Goal: Task Accomplishment & Management: Complete application form

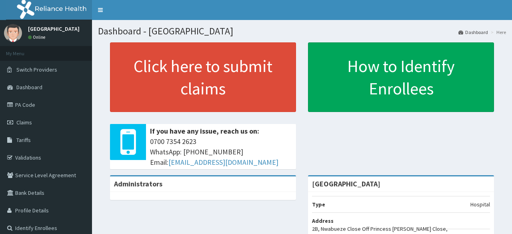
scroll to position [49, 0]
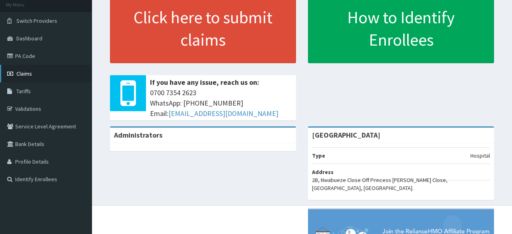
click at [22, 74] on span "Claims" at bounding box center [24, 73] width 16 height 7
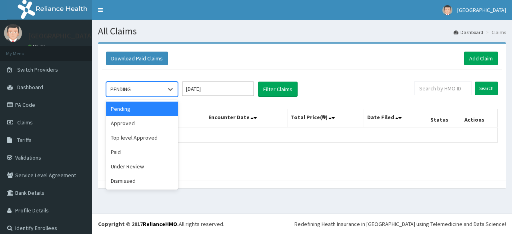
click at [147, 87] on div "PENDING" at bounding box center [134, 89] width 56 height 13
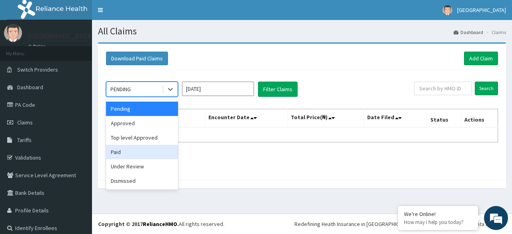
click at [126, 155] on div "Paid" at bounding box center [142, 152] width 72 height 14
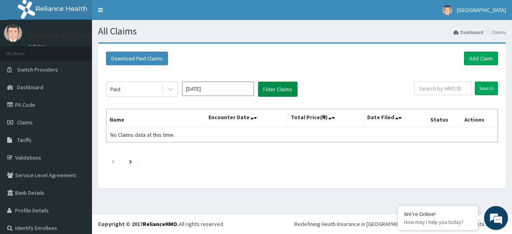
click at [276, 89] on button "Filter Claims" at bounding box center [278, 89] width 40 height 15
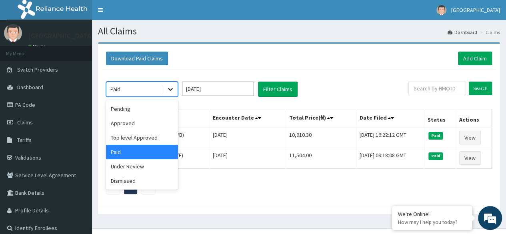
click at [171, 88] on icon at bounding box center [170, 89] width 5 height 3
click at [132, 163] on div "Under Review" at bounding box center [142, 166] width 72 height 14
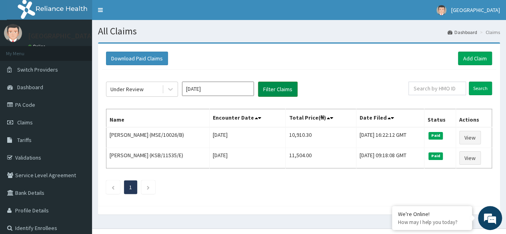
click at [286, 88] on button "Filter Claims" at bounding box center [278, 89] width 40 height 15
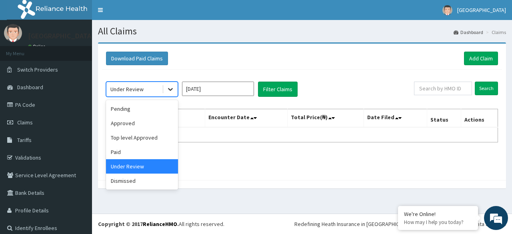
click at [169, 87] on icon at bounding box center [170, 89] width 8 height 8
click at [129, 120] on div "Approved" at bounding box center [142, 123] width 72 height 14
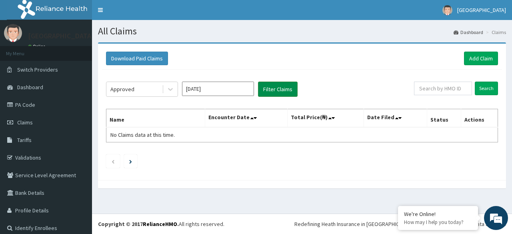
click at [278, 92] on button "Filter Claims" at bounding box center [278, 89] width 40 height 15
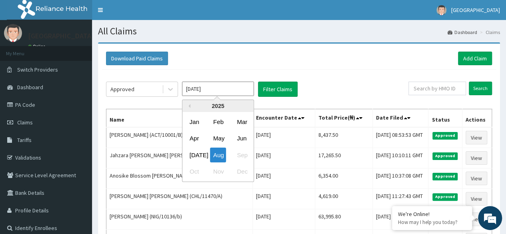
click at [200, 85] on input "Aug 2025" at bounding box center [218, 89] width 72 height 14
click at [194, 154] on div "Jul" at bounding box center [194, 155] width 16 height 15
click at [211, 90] on input "Jun 2025" at bounding box center [218, 89] width 72 height 14
click at [217, 150] on div "Aug" at bounding box center [218, 155] width 16 height 15
type input "Jul 2025"
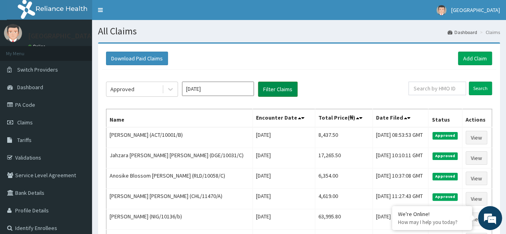
click at [271, 89] on button "Filter Claims" at bounding box center [278, 89] width 40 height 15
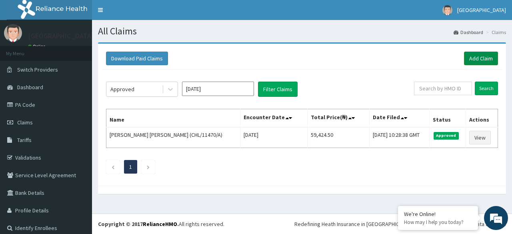
click at [475, 56] on link "Add Claim" at bounding box center [481, 59] width 34 height 14
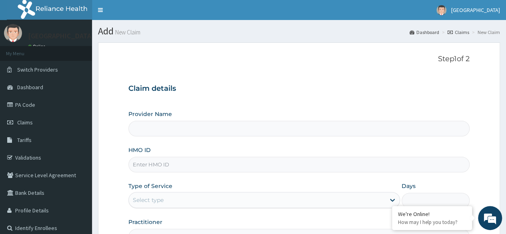
click at [199, 160] on input "HMO ID" at bounding box center [298, 165] width 341 height 16
type input "[GEOGRAPHIC_DATA]"
type input "V"
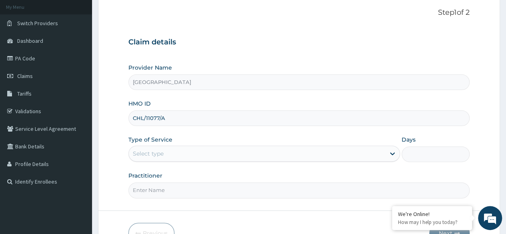
scroll to position [48, 0]
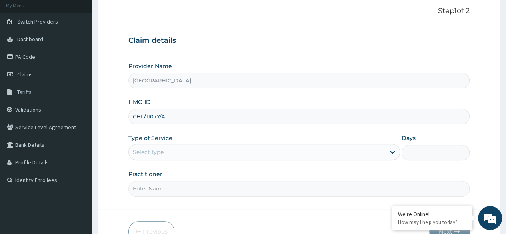
type input "CHL/11077/A"
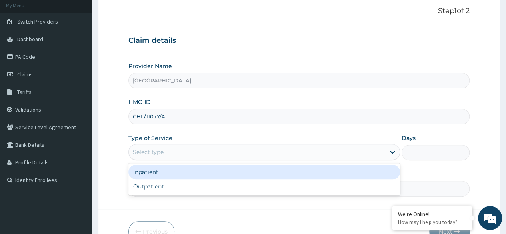
click at [178, 150] on div "Select type" at bounding box center [257, 152] width 256 height 13
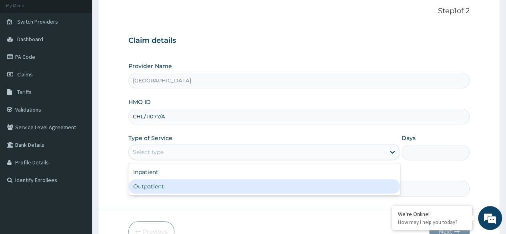
click at [169, 185] on div "Outpatient" at bounding box center [264, 186] width 272 height 14
type input "1"
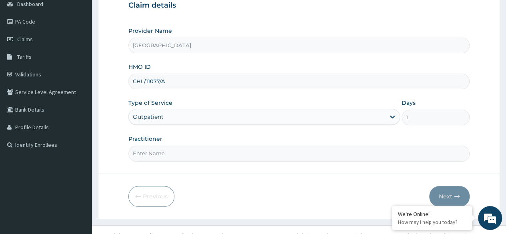
scroll to position [84, 0]
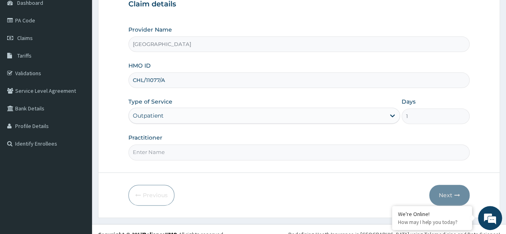
click at [189, 154] on input "Practitioner" at bounding box center [298, 152] width 341 height 16
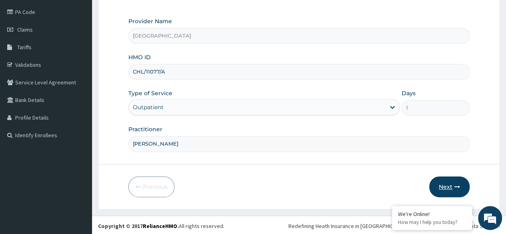
type input "DR LAWRENCE"
click at [454, 181] on button "Next" at bounding box center [449, 186] width 40 height 21
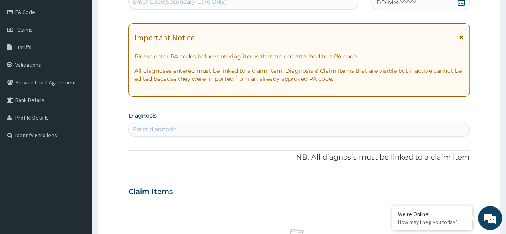
scroll to position [0, 0]
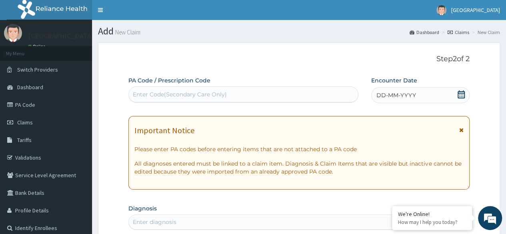
click at [408, 94] on span "DD-MM-YYYY" at bounding box center [396, 95] width 40 height 8
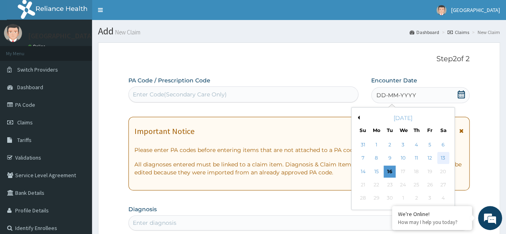
click at [442, 156] on div "13" at bounding box center [443, 158] width 12 height 12
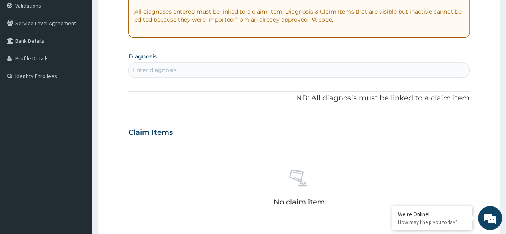
scroll to position [158, 0]
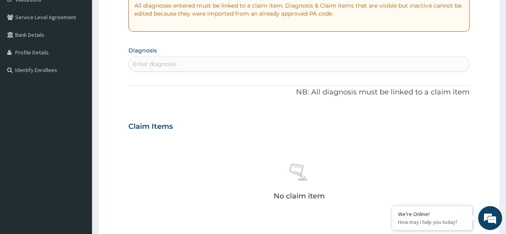
click at [230, 61] on div "Enter diagnosis" at bounding box center [299, 64] width 340 height 13
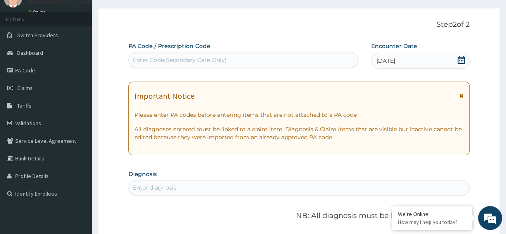
scroll to position [34, 0]
click at [27, 68] on link "PA Code" at bounding box center [46, 71] width 92 height 18
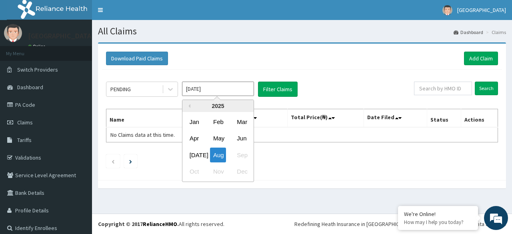
click at [243, 90] on input "Aug 2025" at bounding box center [218, 89] width 72 height 14
click at [189, 153] on div "[DATE]" at bounding box center [194, 155] width 16 height 15
type input "[DATE]"
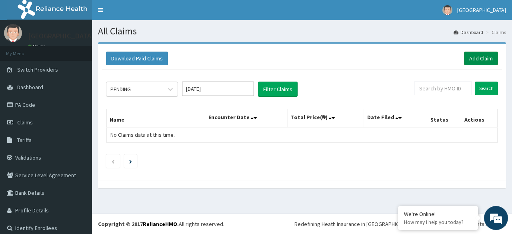
click at [477, 53] on link "Add Claim" at bounding box center [481, 59] width 34 height 14
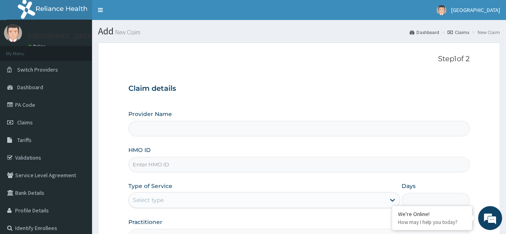
type input "[GEOGRAPHIC_DATA]"
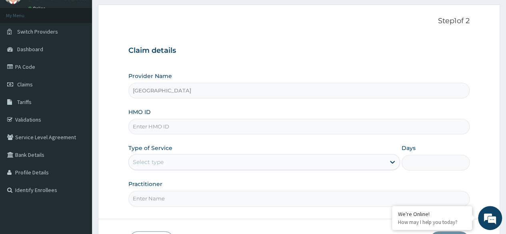
scroll to position [38, 0]
click at [254, 126] on input "HMO ID" at bounding box center [298, 126] width 341 height 16
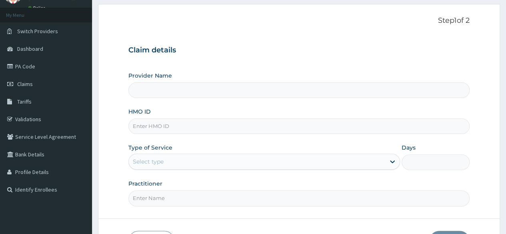
type input "[GEOGRAPHIC_DATA]"
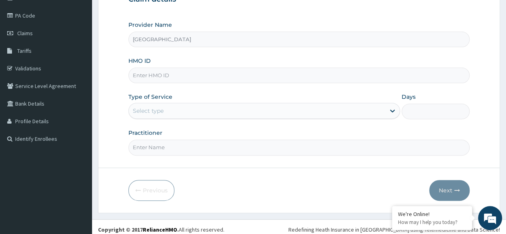
scroll to position [90, 0]
click at [193, 74] on input "HMO ID" at bounding box center [298, 75] width 341 height 16
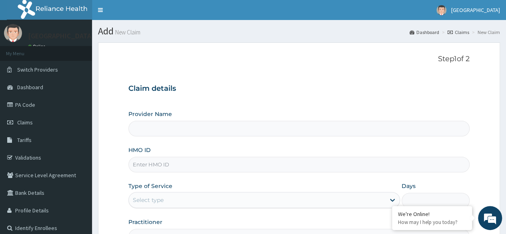
type input "[GEOGRAPHIC_DATA]"
click at [166, 165] on input "HMO ID" at bounding box center [298, 165] width 341 height 16
type input "CHL/11077/A"
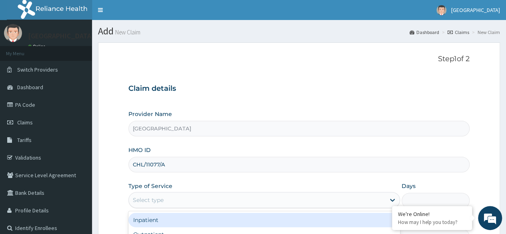
click at [179, 199] on div "Select type" at bounding box center [257, 200] width 256 height 13
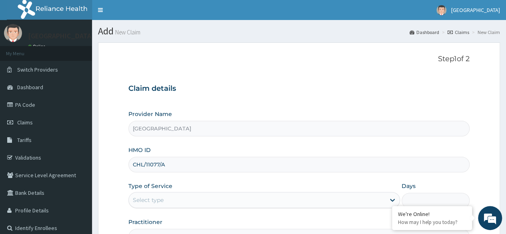
click at [179, 199] on div "Select type" at bounding box center [257, 200] width 256 height 13
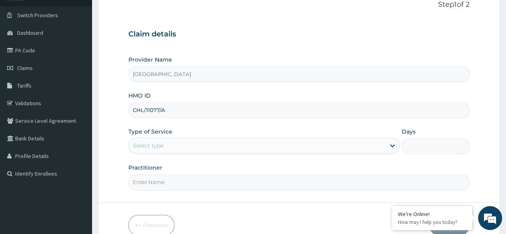
scroll to position [59, 0]
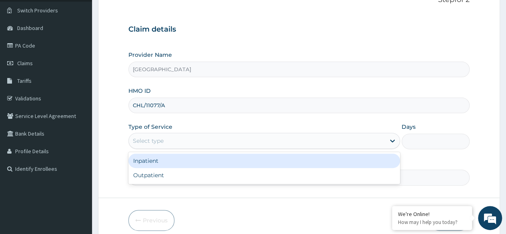
click at [178, 141] on div "Select type" at bounding box center [257, 140] width 256 height 13
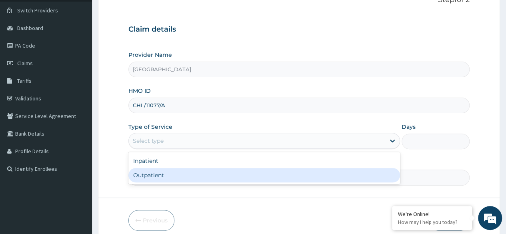
click at [172, 174] on div "Outpatient" at bounding box center [264, 175] width 272 height 14
type input "1"
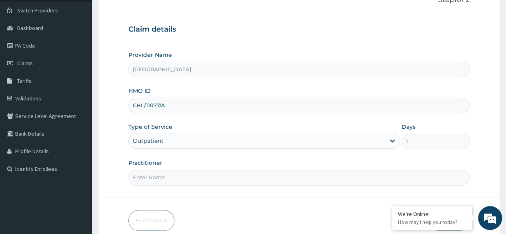
click at [212, 178] on input "Practitioner" at bounding box center [298, 178] width 341 height 16
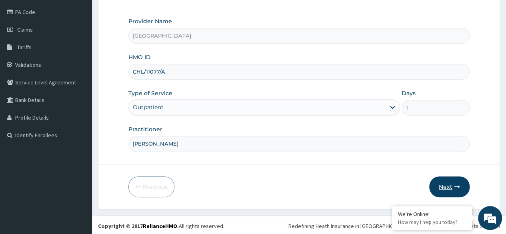
type input "[PERSON_NAME]"
click at [439, 181] on button "Next" at bounding box center [449, 186] width 40 height 21
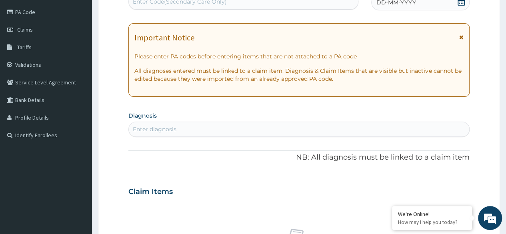
scroll to position [0, 0]
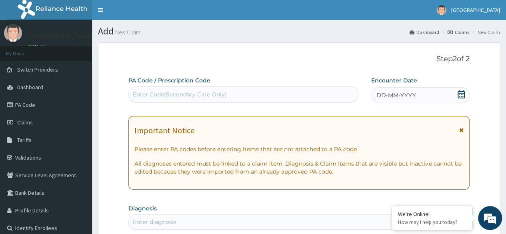
click at [393, 97] on span "DD-MM-YYYY" at bounding box center [396, 95] width 40 height 8
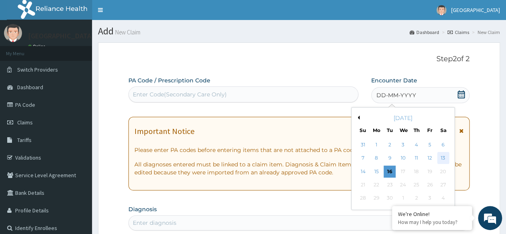
click at [443, 157] on div "13" at bounding box center [443, 158] width 12 height 12
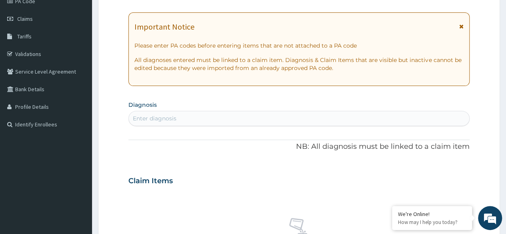
scroll to position [104, 0]
click at [251, 123] on div "Enter diagnosis" at bounding box center [299, 118] width 340 height 13
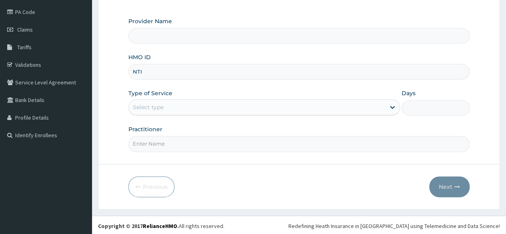
type input "NTI/10042/A"
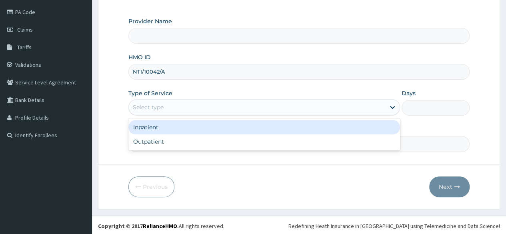
click at [182, 104] on div "Select type" at bounding box center [257, 107] width 256 height 13
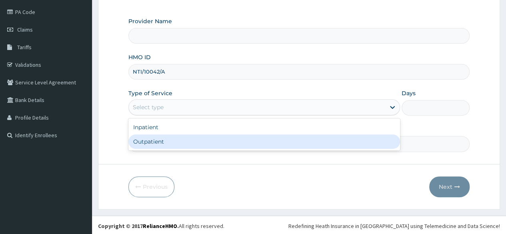
click at [164, 141] on div "Outpatient" at bounding box center [264, 141] width 272 height 14
type input "1"
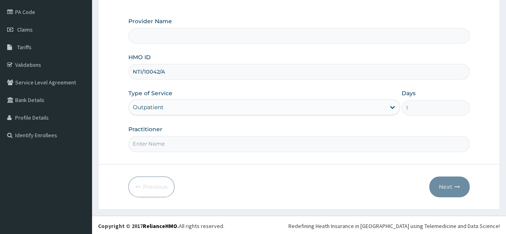
click at [245, 142] on input "Practitioner" at bounding box center [298, 144] width 341 height 16
type input "DR L"
type input "[GEOGRAPHIC_DATA]"
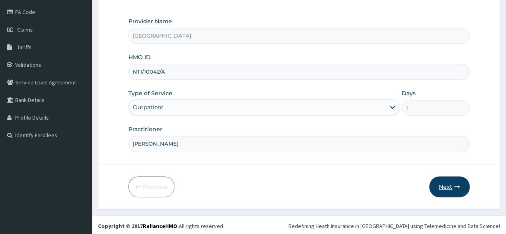
type input "[PERSON_NAME]"
click at [446, 185] on button "Next" at bounding box center [449, 186] width 40 height 21
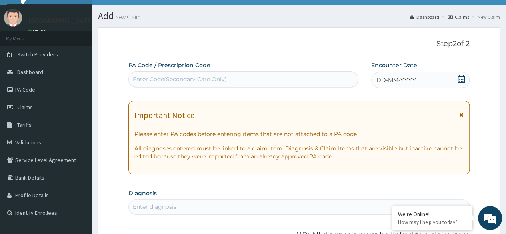
scroll to position [14, 0]
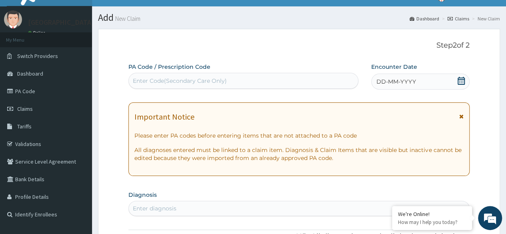
click at [389, 82] on span "DD-MM-YYYY" at bounding box center [396, 82] width 40 height 8
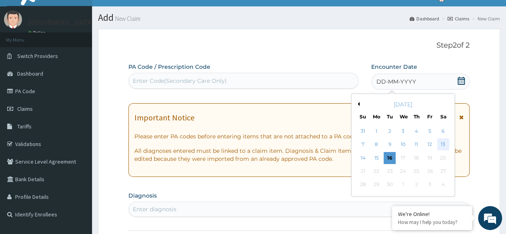
click at [442, 145] on div "13" at bounding box center [443, 145] width 12 height 12
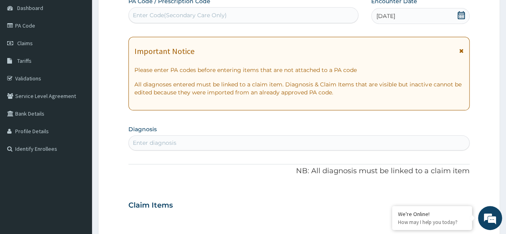
scroll to position [79, 0]
click at [184, 139] on div "Enter diagnosis" at bounding box center [299, 142] width 340 height 13
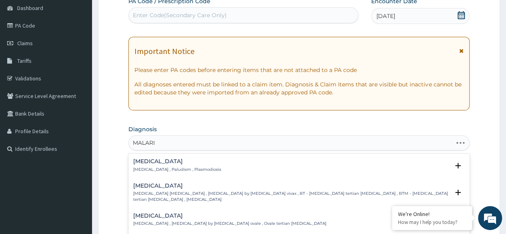
type input "MALAR"
click at [171, 163] on h4 "Malaria" at bounding box center [177, 161] width 88 height 6
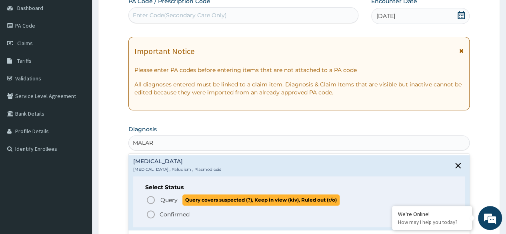
click at [149, 198] on icon "status option query" at bounding box center [151, 200] width 10 height 10
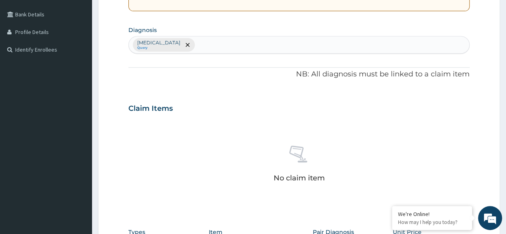
scroll to position [182, 0]
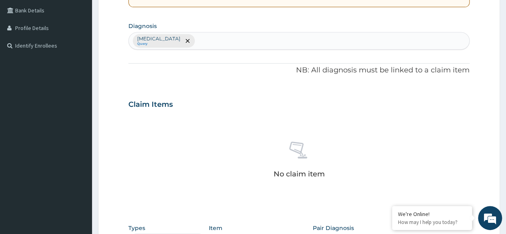
click at [198, 39] on div "Malaria Query" at bounding box center [299, 40] width 340 height 17
type input "L"
type input "SEPSIS"
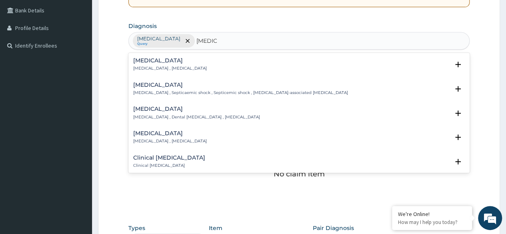
click at [166, 66] on p "[MEDICAL_DATA] , [MEDICAL_DATA]" at bounding box center [170, 69] width 74 height 6
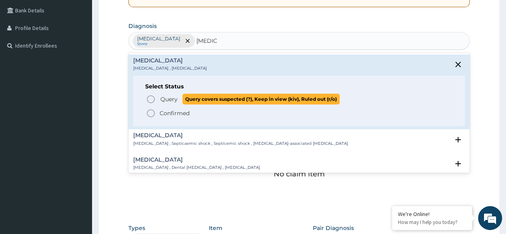
click at [155, 97] on icon "status option query" at bounding box center [151, 99] width 10 height 10
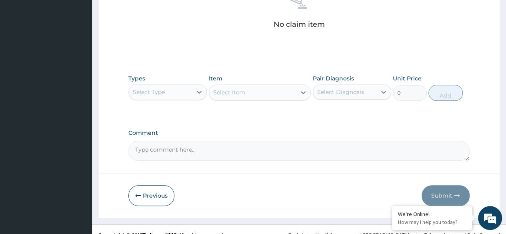
scroll to position [332, 0]
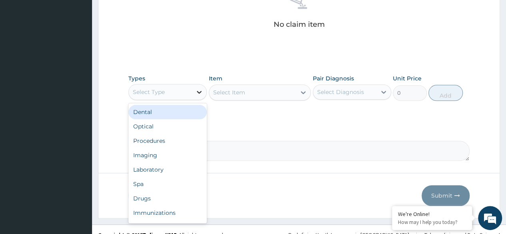
click at [197, 90] on icon at bounding box center [199, 92] width 8 height 8
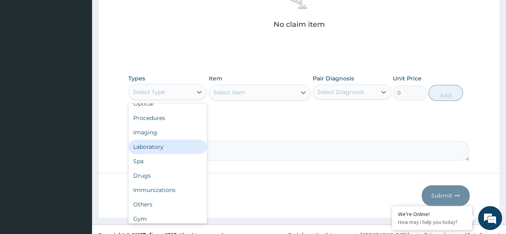
scroll to position [26, 0]
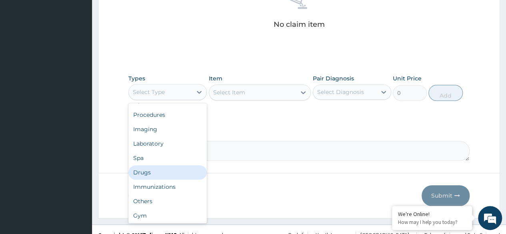
click at [149, 168] on div "Drugs" at bounding box center [167, 172] width 78 height 14
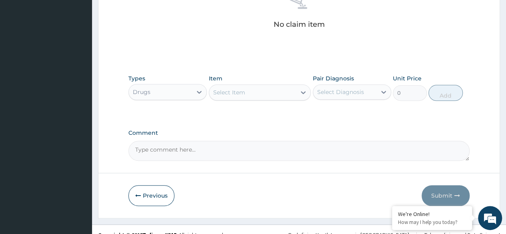
click at [263, 94] on div "Select Item" at bounding box center [252, 92] width 87 height 13
type input "S"
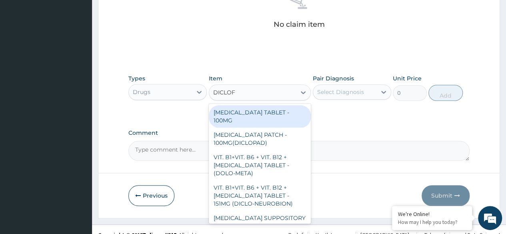
type input "DICLOFE"
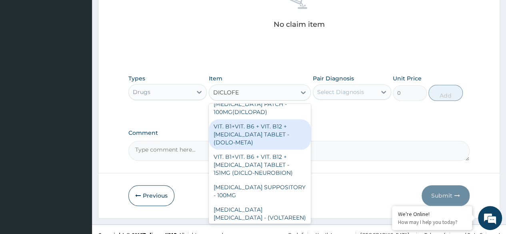
scroll to position [0, 0]
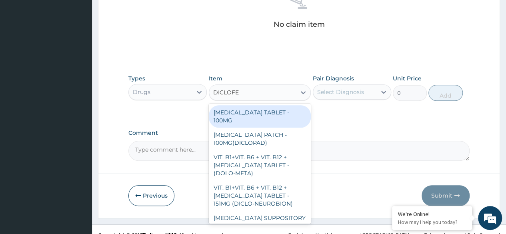
click at [254, 114] on div "[MEDICAL_DATA] TABLET - 100MG" at bounding box center [260, 116] width 102 height 22
type input "112"
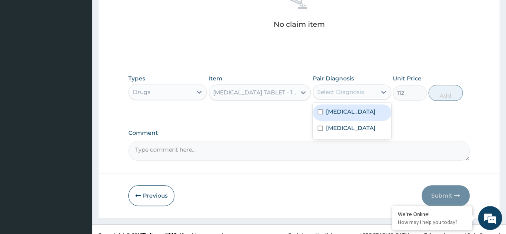
click at [337, 90] on div "Select Diagnosis" at bounding box center [340, 92] width 47 height 8
click at [320, 109] on input "checkbox" at bounding box center [320, 111] width 5 height 5
checkbox input "true"
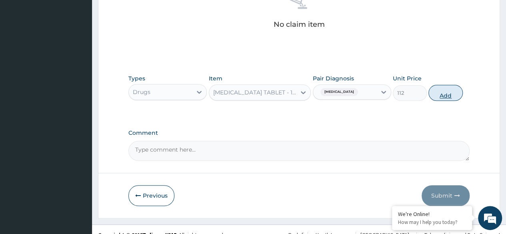
click at [442, 89] on button "Add" at bounding box center [445, 93] width 34 height 16
type input "0"
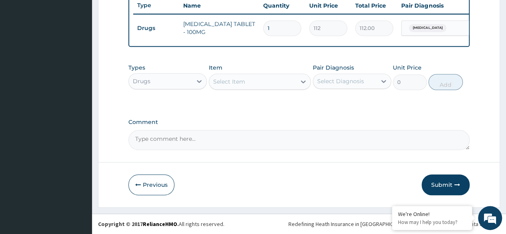
scroll to position [310, 0]
click at [299, 88] on div at bounding box center [303, 81] width 14 height 14
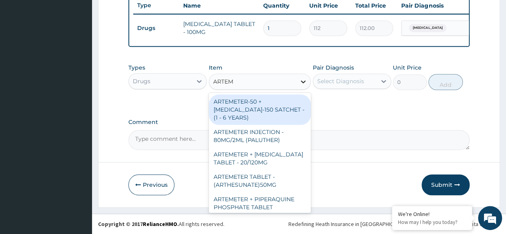
type input "ARTEME"
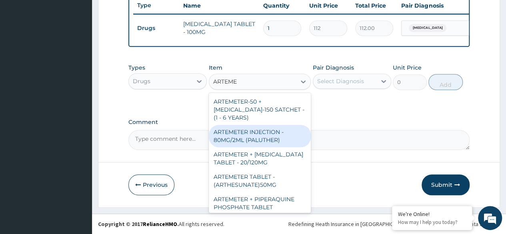
click at [251, 141] on div "ARTEMETER INJECTION - 80MG/2ML (PALUTHER)" at bounding box center [260, 136] width 102 height 22
type input "700"
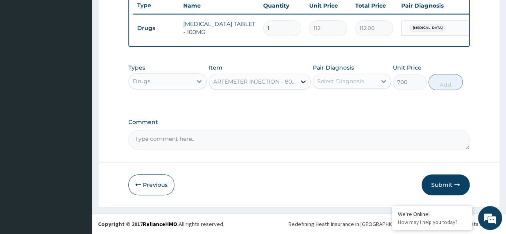
click at [302, 78] on div at bounding box center [303, 81] width 14 height 14
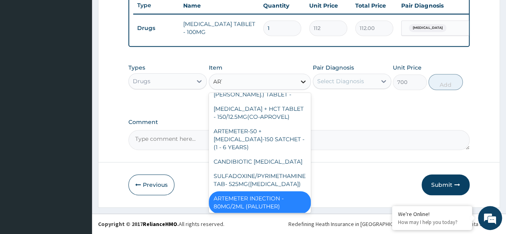
scroll to position [0, 0]
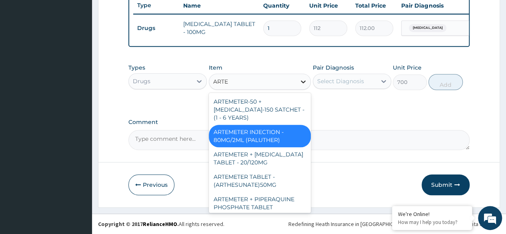
type input "ARTEM"
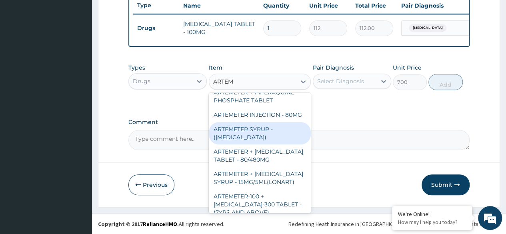
scroll to position [115, 0]
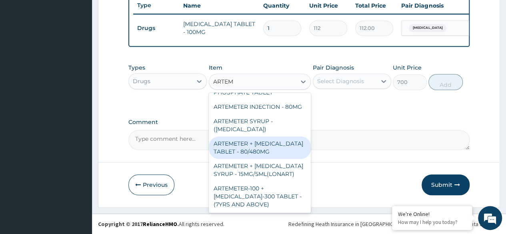
click at [228, 159] on div "ARTEMETER + [MEDICAL_DATA] TABLET - 80/480MG" at bounding box center [260, 147] width 102 height 22
type input "364"
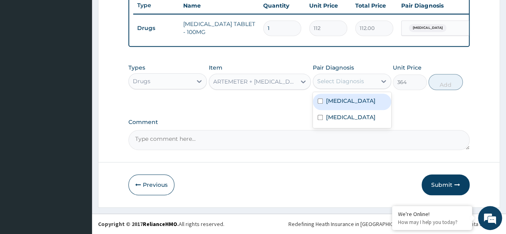
click at [362, 80] on div "Select Diagnosis" at bounding box center [340, 81] width 47 height 8
click at [333, 100] on label "[MEDICAL_DATA]" at bounding box center [351, 101] width 50 height 8
checkbox input "true"
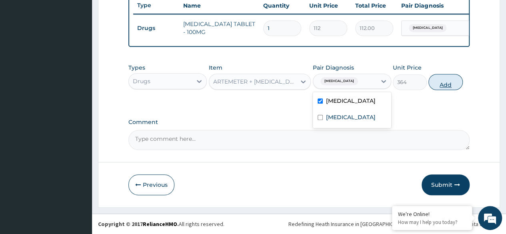
click at [446, 83] on button "Add" at bounding box center [445, 82] width 34 height 16
type input "0"
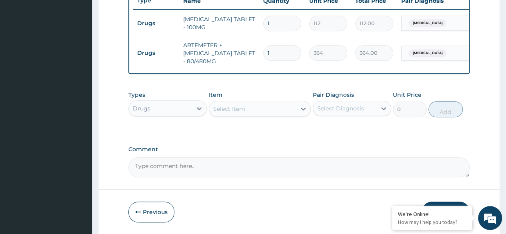
click at [253, 115] on div "Select Item" at bounding box center [252, 108] width 87 height 13
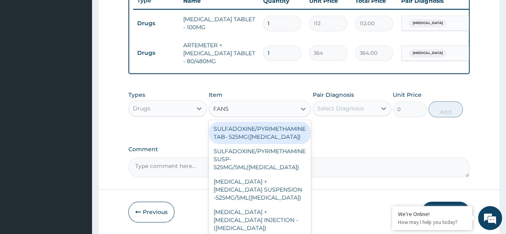
type input "FANSI"
click at [248, 140] on div "SULFADOXINE/PYRIMETHAMINE TAB- 525MG(FANSIDAR)" at bounding box center [260, 133] width 102 height 22
type input "210"
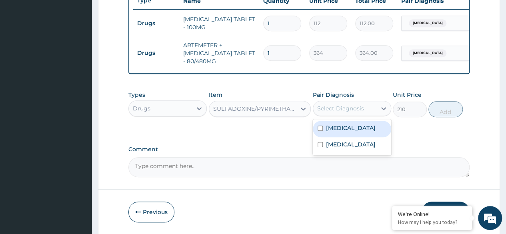
click at [337, 112] on div "Select Diagnosis" at bounding box center [340, 108] width 47 height 8
click at [328, 129] on label "Malaria" at bounding box center [351, 128] width 50 height 8
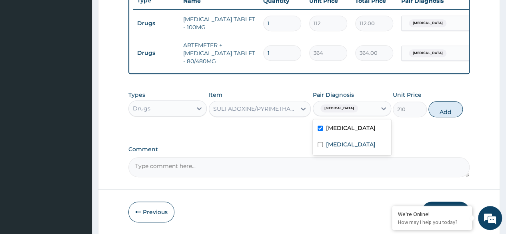
click at [328, 129] on label "Malaria" at bounding box center [351, 128] width 50 height 8
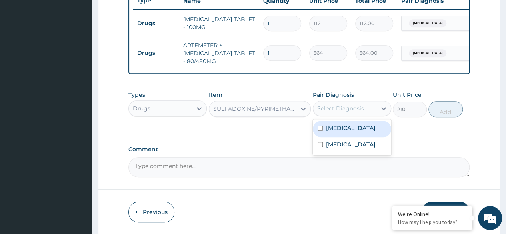
click at [343, 137] on div "Malaria" at bounding box center [352, 129] width 78 height 16
checkbox input "true"
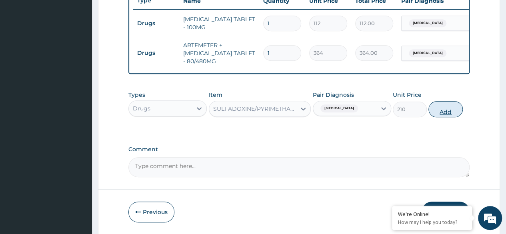
click at [438, 112] on button "Add" at bounding box center [445, 109] width 34 height 16
type input "0"
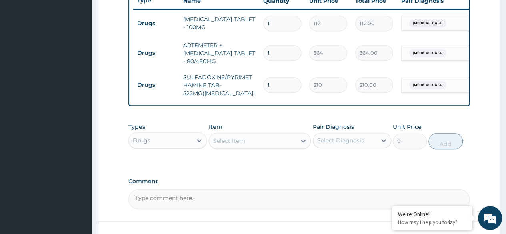
click at [242, 142] on div "Select Item" at bounding box center [229, 141] width 32 height 8
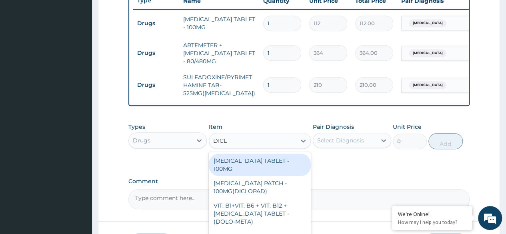
type input "DICLO"
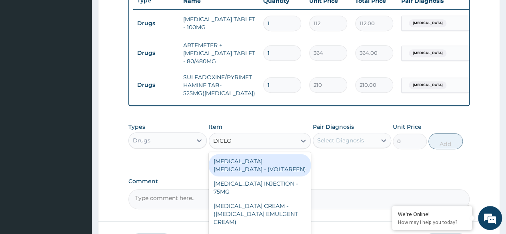
scroll to position [143, 0]
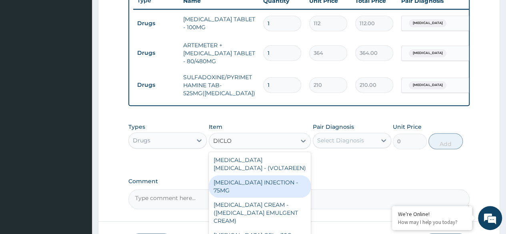
click at [236, 178] on div "DICLOFENAC INJECTION - 75MG" at bounding box center [260, 186] width 102 height 22
type input "420"
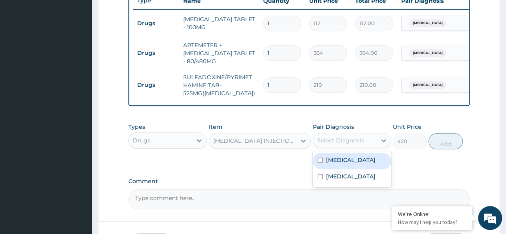
click at [358, 143] on div "Select Diagnosis" at bounding box center [340, 140] width 47 height 8
click at [318, 163] on input "checkbox" at bounding box center [320, 160] width 5 height 5
checkbox input "true"
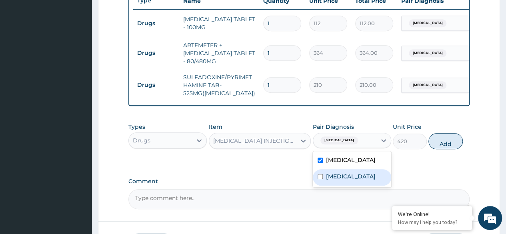
click at [318, 179] on input "checkbox" at bounding box center [320, 176] width 5 height 5
checkbox input "true"
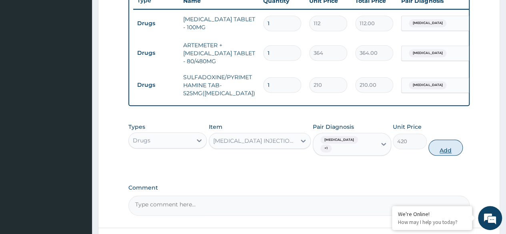
click at [451, 148] on button "Add" at bounding box center [445, 148] width 34 height 16
type input "0"
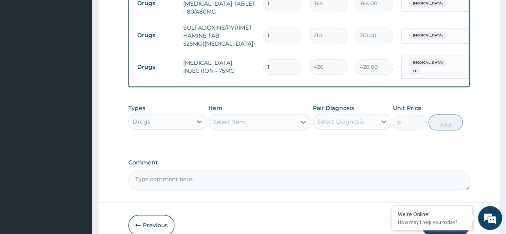
scroll to position [362, 0]
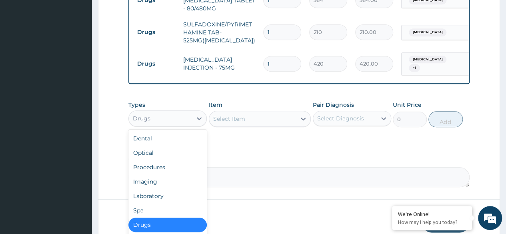
click at [190, 123] on div "Drugs" at bounding box center [160, 118] width 63 height 13
click at [168, 170] on div "Procedures" at bounding box center [167, 167] width 78 height 14
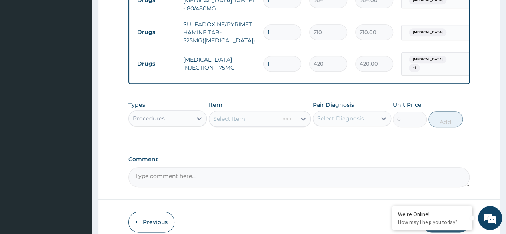
click at [254, 119] on div "Select Item" at bounding box center [260, 119] width 102 height 16
click at [258, 120] on div "Select Item" at bounding box center [260, 119] width 102 height 16
click at [270, 124] on div "Select Item" at bounding box center [260, 119] width 102 height 16
click at [301, 118] on icon at bounding box center [303, 119] width 8 height 8
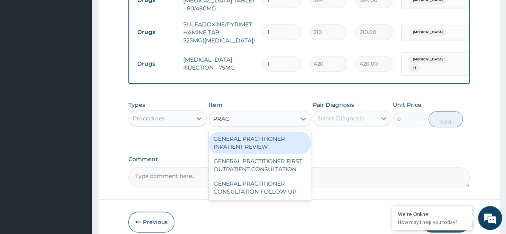
type input "PRACT"
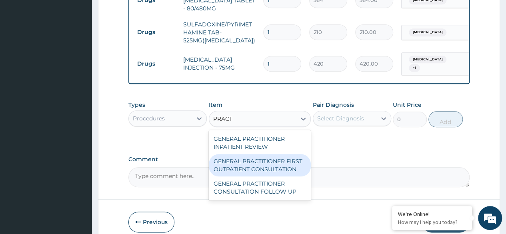
click at [290, 160] on div "GENERAL PRACTITIONER FIRST OUTPATIENT CONSULTATION" at bounding box center [260, 165] width 102 height 22
type input "3750"
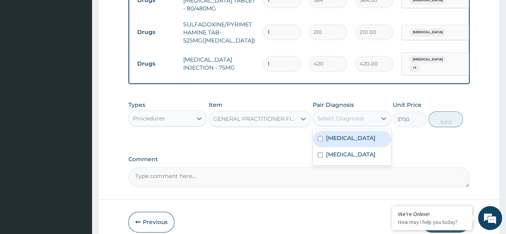
click at [334, 121] on div "Select Diagnosis" at bounding box center [340, 118] width 47 height 8
click at [315, 141] on div "Malaria" at bounding box center [352, 139] width 78 height 16
checkbox input "true"
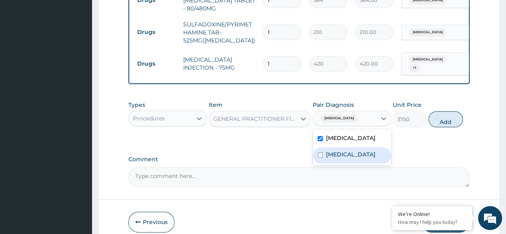
click at [319, 157] on input "checkbox" at bounding box center [320, 154] width 5 height 5
checkbox input "true"
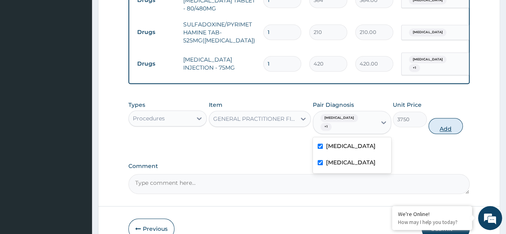
click at [444, 124] on button "Add" at bounding box center [445, 126] width 34 height 16
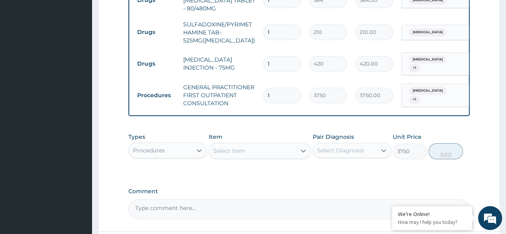
type input "0"
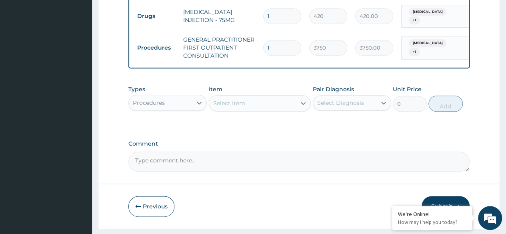
scroll to position [433, 0]
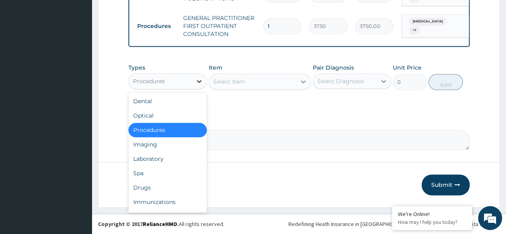
click at [199, 76] on div at bounding box center [199, 81] width 14 height 14
click at [171, 163] on div "Laboratory" at bounding box center [167, 159] width 78 height 14
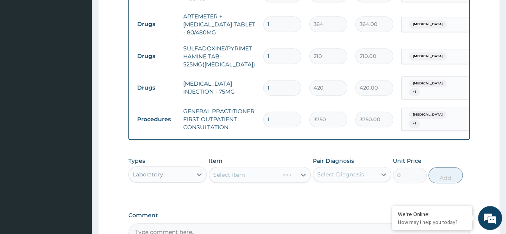
scroll to position [336, 0]
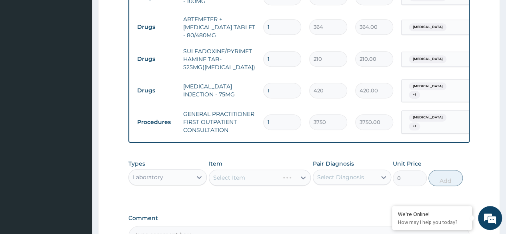
click at [301, 179] on div "Select Item" at bounding box center [260, 178] width 102 height 16
click at [305, 179] on div "Select Item" at bounding box center [260, 178] width 102 height 16
click at [253, 184] on div "Select Item" at bounding box center [260, 178] width 102 height 16
click at [306, 179] on div "Select Item" at bounding box center [260, 178] width 102 height 16
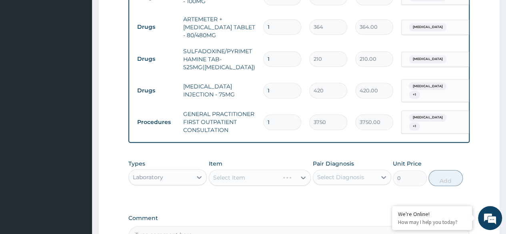
click at [306, 179] on div "Select Item" at bounding box center [260, 178] width 102 height 16
click at [282, 182] on div "Select Item" at bounding box center [260, 178] width 102 height 16
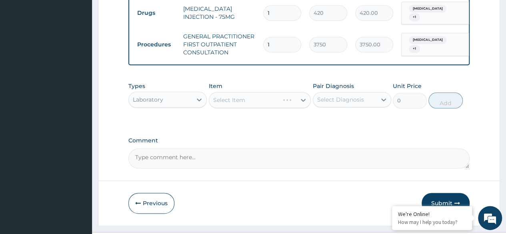
scroll to position [433, 0]
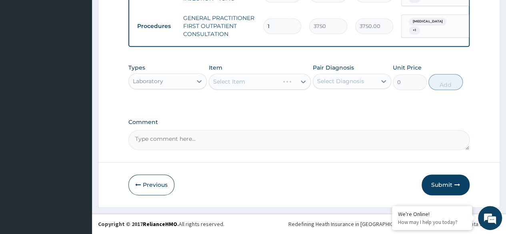
click at [302, 81] on div "Select Item" at bounding box center [260, 82] width 102 height 16
click at [254, 84] on div "Select Item" at bounding box center [260, 82] width 102 height 16
click at [445, 186] on button "Submit" at bounding box center [446, 184] width 48 height 21
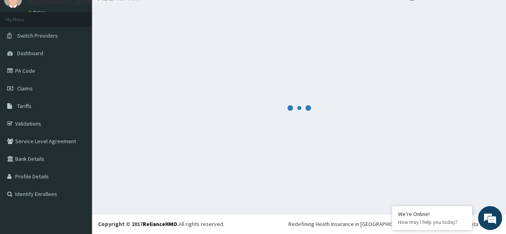
scroll to position [34, 0]
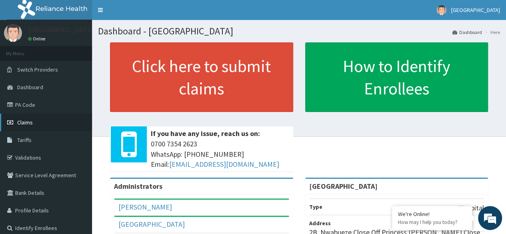
click at [19, 122] on span "Claims" at bounding box center [25, 122] width 16 height 7
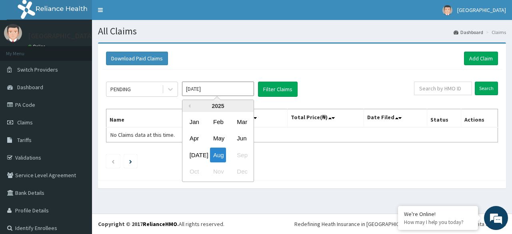
click at [211, 90] on input "[DATE]" at bounding box center [218, 89] width 72 height 14
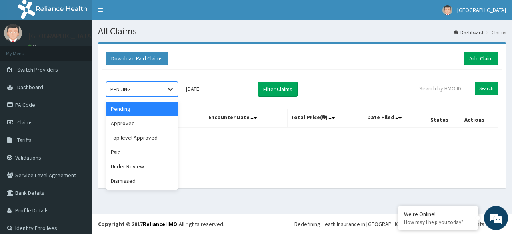
click at [169, 90] on icon at bounding box center [170, 89] width 8 height 8
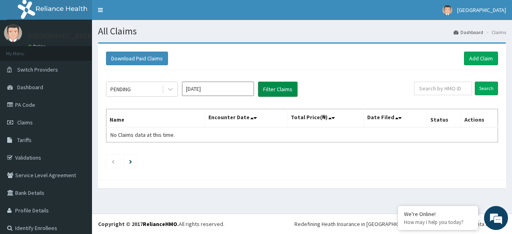
click at [270, 85] on button "Filter Claims" at bounding box center [278, 89] width 40 height 15
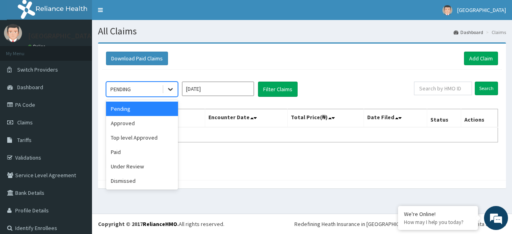
click at [170, 83] on div at bounding box center [170, 89] width 14 height 14
click at [153, 118] on div "Approved" at bounding box center [142, 123] width 72 height 14
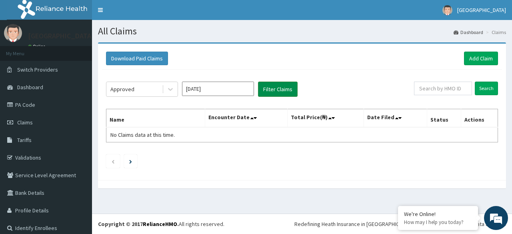
click at [269, 88] on button "Filter Claims" at bounding box center [278, 89] width 40 height 15
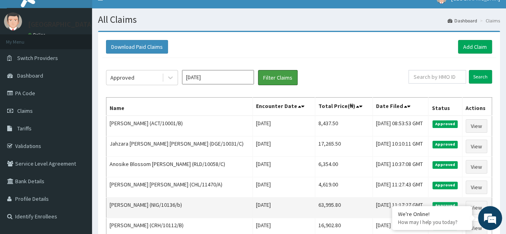
scroll to position [11, 0]
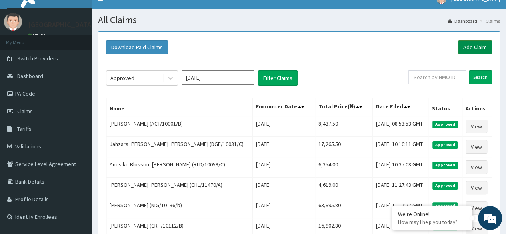
click at [465, 46] on link "Add Claim" at bounding box center [475, 47] width 34 height 14
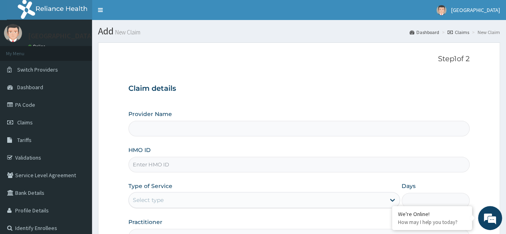
type input "[GEOGRAPHIC_DATA]"
click at [205, 163] on input "HMO ID" at bounding box center [298, 165] width 341 height 16
type input "NTI/10042/A"
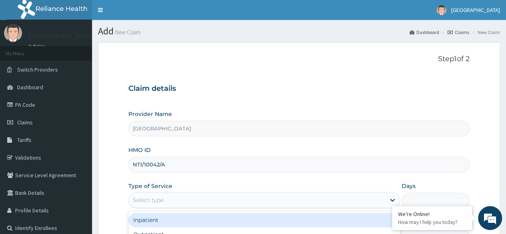
click at [164, 196] on div "Select type" at bounding box center [257, 200] width 256 height 13
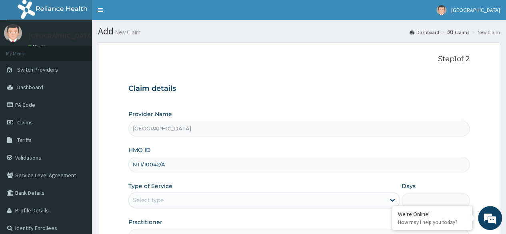
click at [164, 196] on div "Select type" at bounding box center [257, 200] width 256 height 13
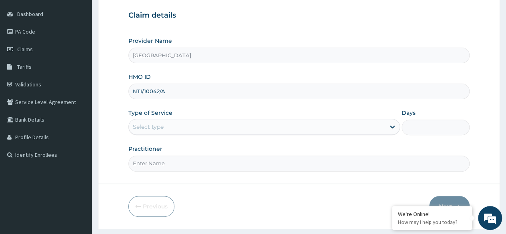
scroll to position [77, 0]
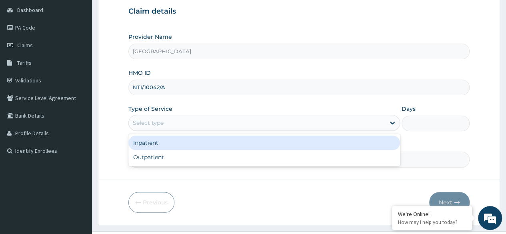
click at [166, 124] on div "Select type" at bounding box center [257, 122] width 256 height 13
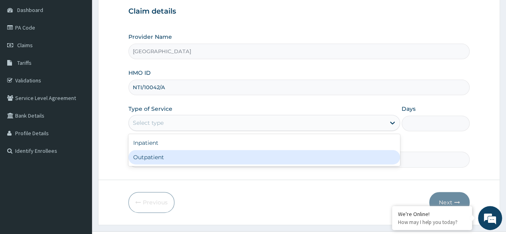
click at [160, 156] on div "Outpatient" at bounding box center [264, 157] width 272 height 14
type input "1"
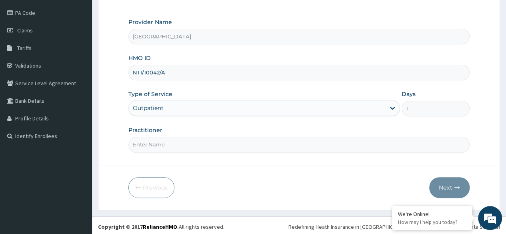
scroll to position [93, 0]
click at [170, 140] on input "Practitioner" at bounding box center [298, 144] width 341 height 16
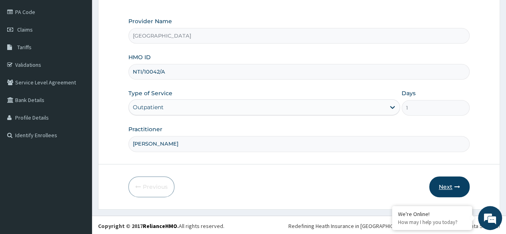
type input "[PERSON_NAME]"
click at [445, 191] on button "Next" at bounding box center [449, 186] width 40 height 21
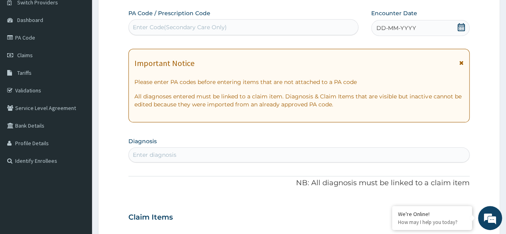
scroll to position [66, 0]
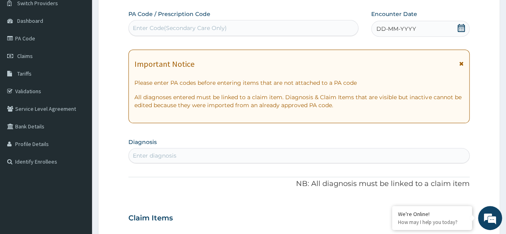
click at [419, 24] on div "DD-MM-YYYY" at bounding box center [420, 29] width 98 height 16
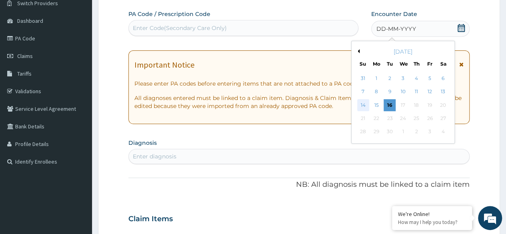
click at [361, 102] on div "14" at bounding box center [363, 105] width 12 height 12
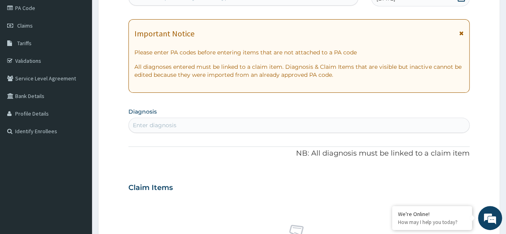
scroll to position [103, 0]
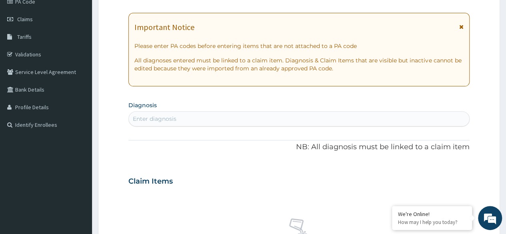
click at [214, 118] on div "Enter diagnosis" at bounding box center [299, 118] width 340 height 13
type input "MALARI"
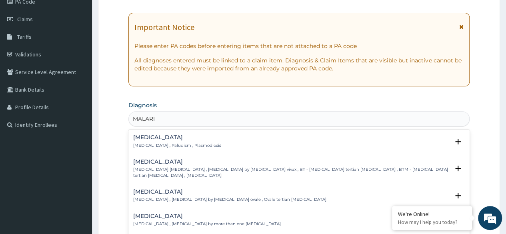
click at [168, 140] on div "[MEDICAL_DATA] [MEDICAL_DATA] , Paludism , Plasmodiosis" at bounding box center [177, 141] width 88 height 14
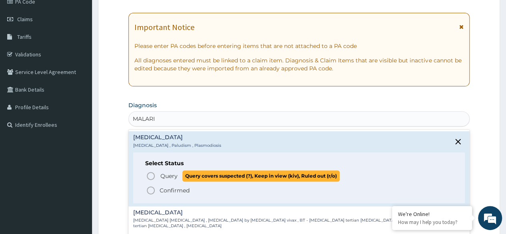
click at [148, 173] on icon "status option query" at bounding box center [151, 176] width 10 height 10
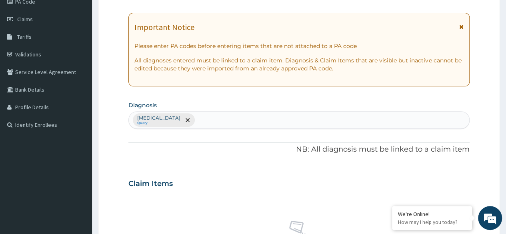
scroll to position [107, 0]
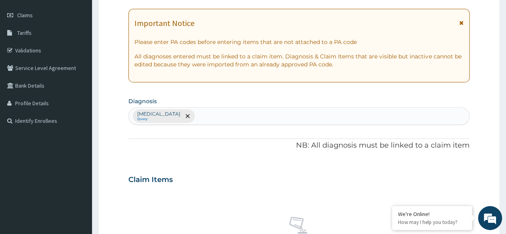
click at [150, 115] on p "[MEDICAL_DATA]" at bounding box center [158, 114] width 43 height 6
click at [145, 117] on small "Query" at bounding box center [158, 119] width 43 height 4
type input "SEPSI"
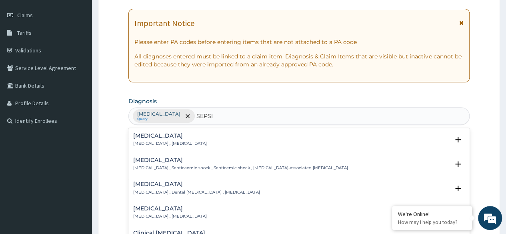
click at [166, 138] on h4 "[MEDICAL_DATA]" at bounding box center [170, 136] width 74 height 6
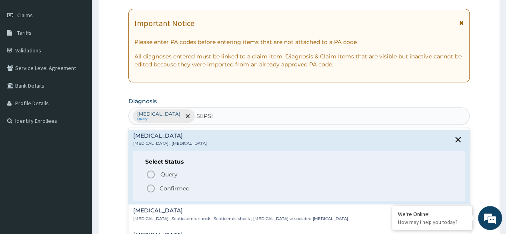
click at [153, 188] on icon "status option filled" at bounding box center [151, 189] width 10 height 10
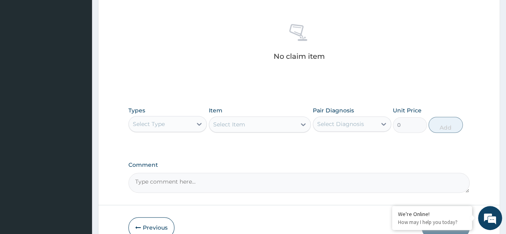
scroll to position [300, 0]
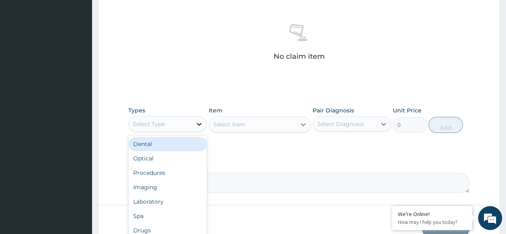
click at [196, 120] on icon at bounding box center [199, 124] width 8 height 8
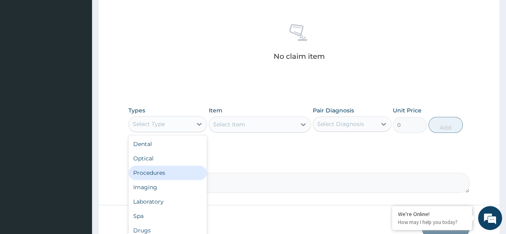
click at [181, 168] on div "Procedures" at bounding box center [167, 173] width 78 height 14
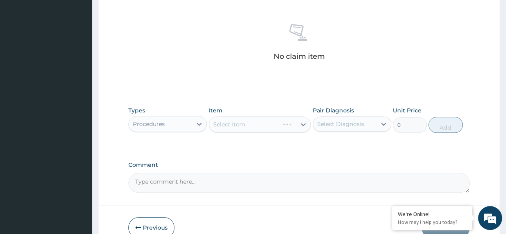
click at [304, 123] on div "Select Item" at bounding box center [260, 124] width 102 height 16
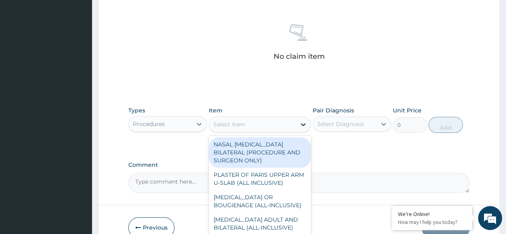
click at [305, 123] on icon at bounding box center [303, 124] width 8 height 8
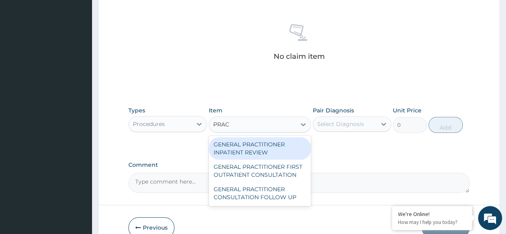
type input "PRACT"
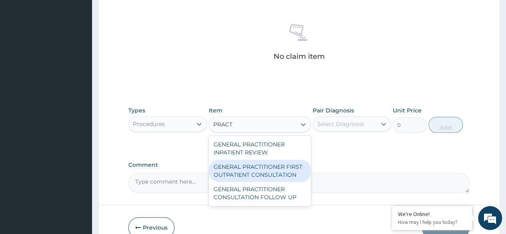
click at [238, 166] on div "GENERAL PRACTITIONER FIRST OUTPATIENT CONSULTATION" at bounding box center [260, 171] width 102 height 22
type input "3750"
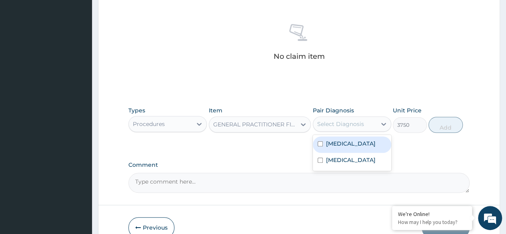
click at [345, 121] on div "Select Diagnosis" at bounding box center [340, 124] width 47 height 8
click at [324, 141] on div "[MEDICAL_DATA]" at bounding box center [352, 144] width 78 height 16
checkbox input "true"
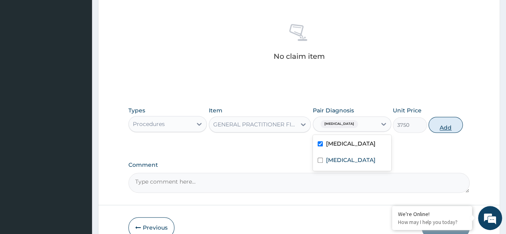
click at [453, 123] on button "Add" at bounding box center [445, 125] width 34 height 16
type input "0"
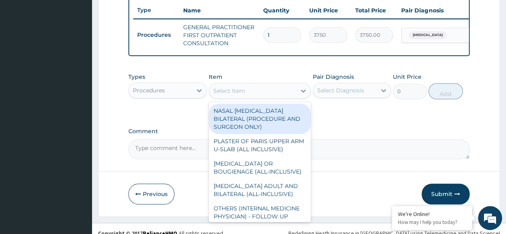
click at [294, 97] on div "Select Item" at bounding box center [252, 90] width 87 height 13
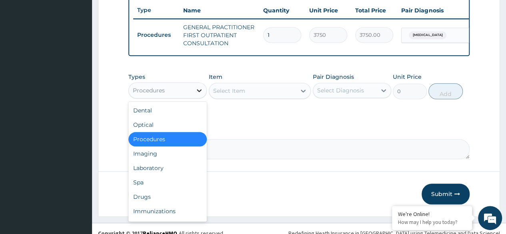
click at [198, 93] on icon at bounding box center [199, 90] width 8 height 8
click at [155, 170] on div "Laboratory" at bounding box center [167, 168] width 78 height 14
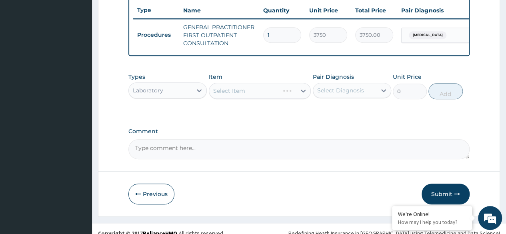
click at [301, 93] on div "Select Item" at bounding box center [260, 91] width 102 height 16
click at [302, 95] on div "Select Item" at bounding box center [260, 91] width 102 height 16
click at [302, 97] on div "Select Item" at bounding box center [260, 91] width 102 height 16
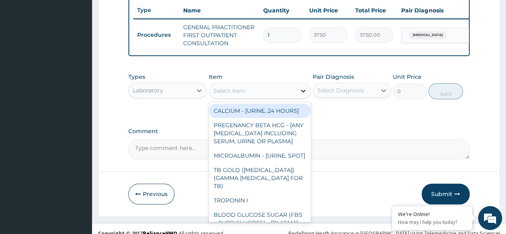
click at [302, 92] on icon at bounding box center [303, 91] width 5 height 3
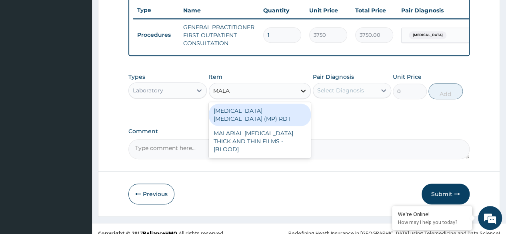
type input "MALAR"
click at [274, 121] on div "[MEDICAL_DATA] [MEDICAL_DATA] (MP) RDT" at bounding box center [260, 115] width 102 height 22
type input "2000"
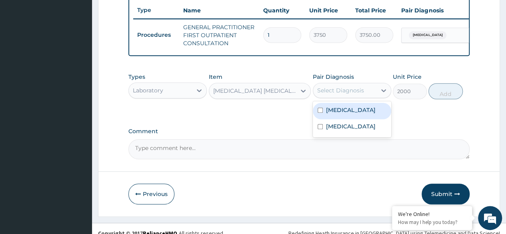
click at [351, 94] on div "Select Diagnosis" at bounding box center [340, 90] width 47 height 8
click at [339, 112] on label "Malaria" at bounding box center [351, 110] width 50 height 8
checkbox input "true"
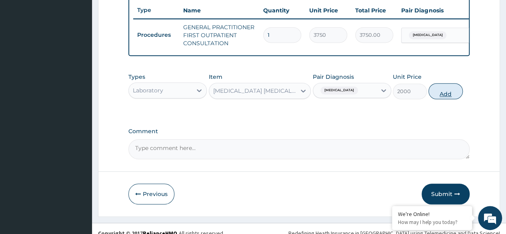
click at [442, 97] on button "Add" at bounding box center [445, 91] width 34 height 16
type input "0"
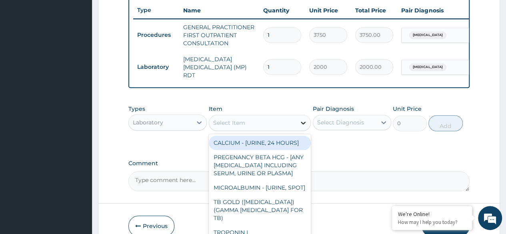
click at [304, 121] on icon at bounding box center [303, 123] width 8 height 8
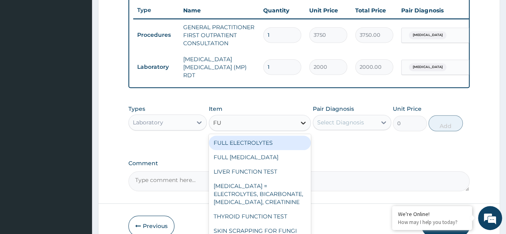
type input "F"
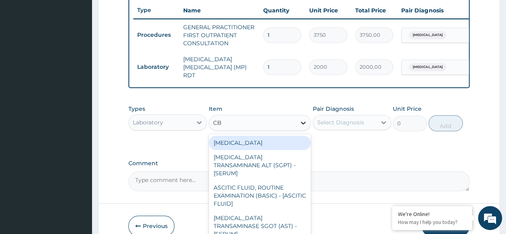
type input "CBC"
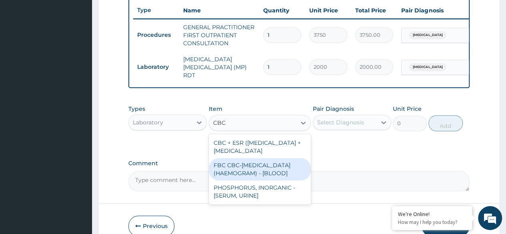
click at [249, 179] on div "FBC CBC-COMPLETE BLOOD COUNT (HAEMOGRAM) - [BLOOD]" at bounding box center [260, 169] width 102 height 22
type input "5000"
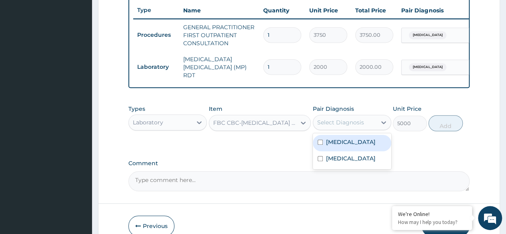
click at [341, 126] on div "Select Diagnosis" at bounding box center [340, 122] width 47 height 8
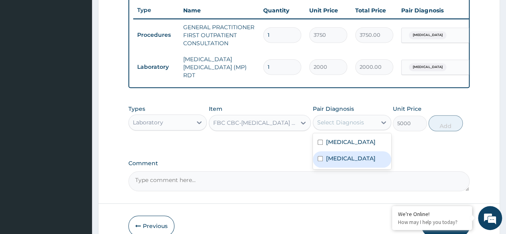
click at [320, 157] on input "checkbox" at bounding box center [320, 158] width 5 height 5
checkbox input "true"
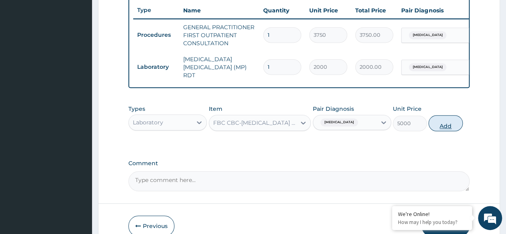
click at [444, 121] on button "Add" at bounding box center [445, 123] width 34 height 16
type input "0"
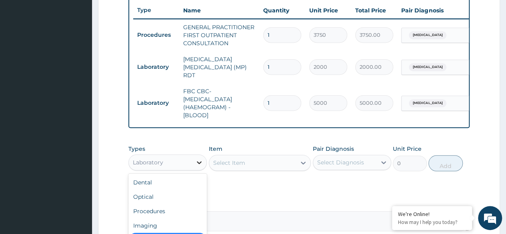
click at [196, 160] on icon at bounding box center [199, 162] width 8 height 8
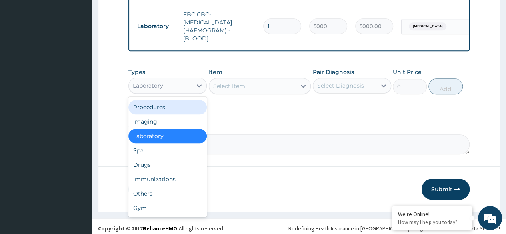
scroll to position [378, 0]
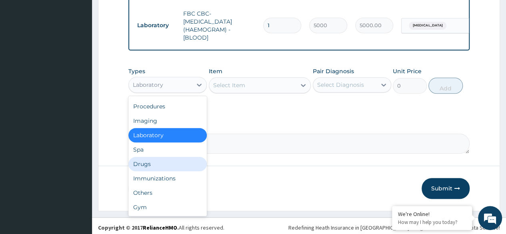
click at [156, 166] on div "Drugs" at bounding box center [167, 164] width 78 height 14
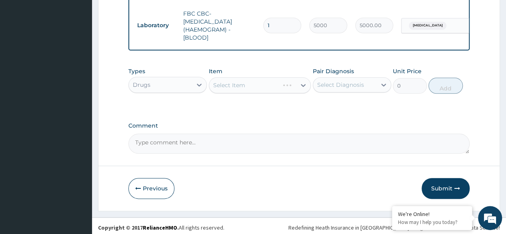
click at [276, 85] on div "Select Item" at bounding box center [260, 85] width 102 height 16
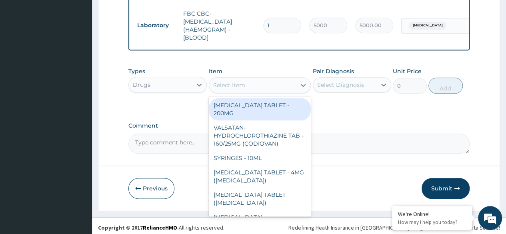
click at [281, 88] on div "Select Item" at bounding box center [252, 85] width 87 height 13
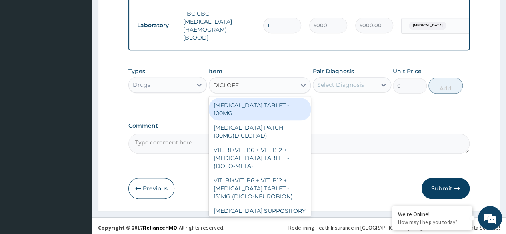
type input "DICLOFEN"
click at [269, 104] on div "DICLOFENAC TABLET - 100MG" at bounding box center [260, 109] width 102 height 22
type input "112"
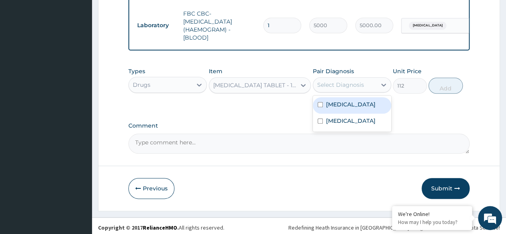
click at [370, 81] on div "Select Diagnosis" at bounding box center [344, 84] width 63 height 13
click at [333, 103] on label "Malaria" at bounding box center [351, 104] width 50 height 8
checkbox input "true"
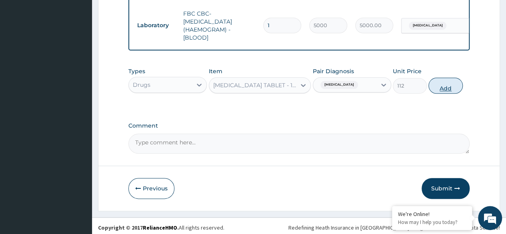
click at [440, 87] on button "Add" at bounding box center [445, 86] width 34 height 16
type input "0"
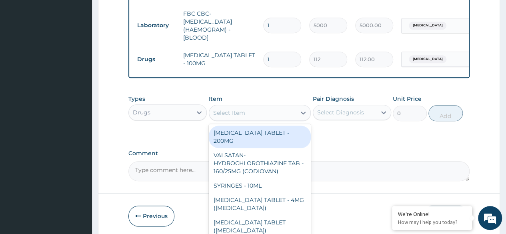
click at [246, 113] on div "Select Item" at bounding box center [252, 112] width 87 height 13
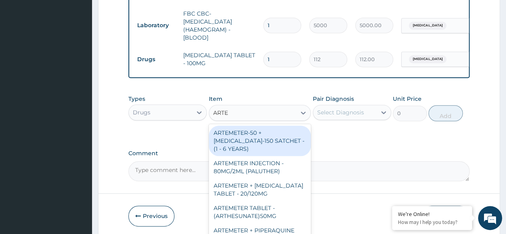
type input "ARTEM"
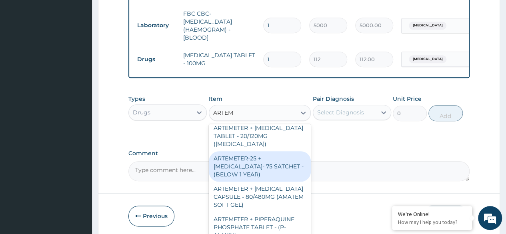
scroll to position [429, 0]
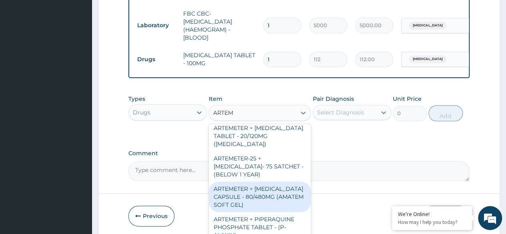
click at [252, 193] on div "ARTEMETER + LUMEFANTRINE CAPSULE - 80/480MG (AMATEM SOFT GEL)" at bounding box center [260, 197] width 102 height 30
type input "420"
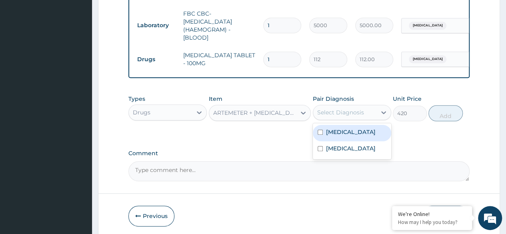
click at [362, 114] on div "Select Diagnosis" at bounding box center [340, 112] width 47 height 8
click at [322, 134] on input "checkbox" at bounding box center [320, 132] width 5 height 5
checkbox input "true"
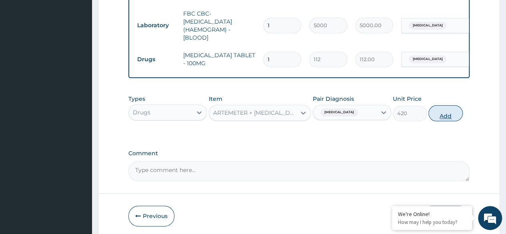
click at [448, 112] on button "Add" at bounding box center [445, 113] width 34 height 16
type input "0"
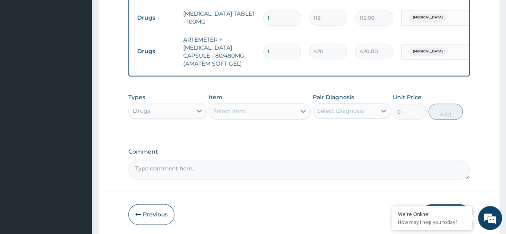
scroll to position [420, 0]
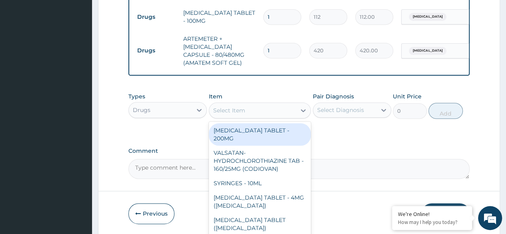
click at [285, 111] on div "Select Item" at bounding box center [252, 110] width 87 height 13
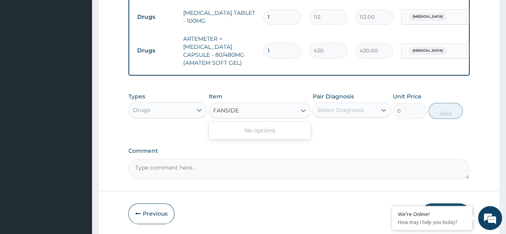
type input "FANSID"
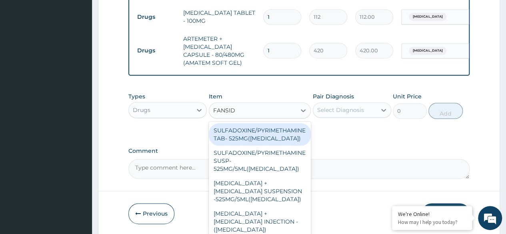
click at [256, 140] on div "SULFADOXINE/PYRIMETHAMINE TAB- 525MG(FANSIDAR)" at bounding box center [260, 134] width 102 height 22
type input "210"
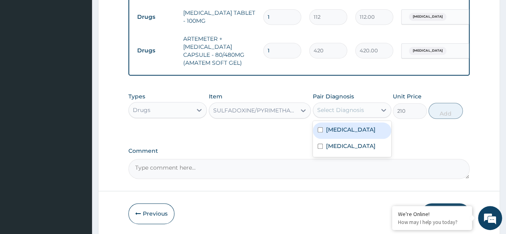
click at [357, 115] on div "Select Diagnosis" at bounding box center [344, 110] width 63 height 13
click at [338, 132] on label "Malaria" at bounding box center [351, 130] width 50 height 8
checkbox input "true"
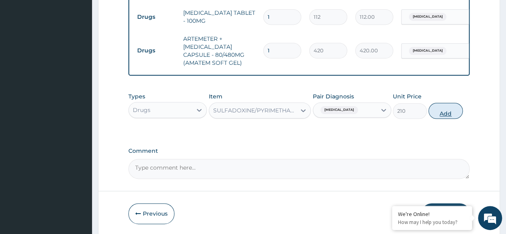
click at [449, 113] on button "Add" at bounding box center [445, 111] width 34 height 16
type input "0"
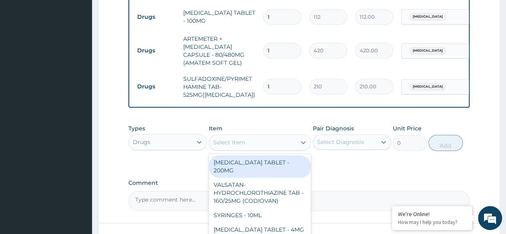
click at [293, 144] on div "Select Item" at bounding box center [252, 142] width 87 height 13
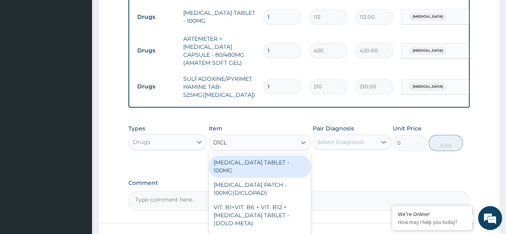
type input "DICLO"
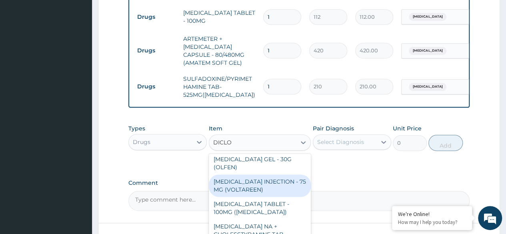
scroll to position [481, 0]
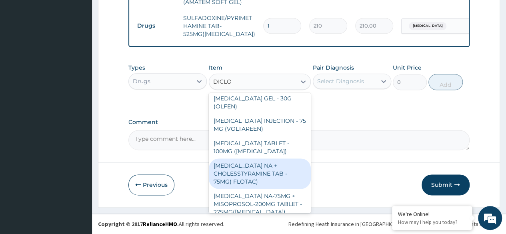
click at [258, 175] on div "DICLOFENAC NA + CHOLESSTYRAMINE TAB - 75MG( FLOTAC)" at bounding box center [260, 173] width 102 height 30
type input "280"
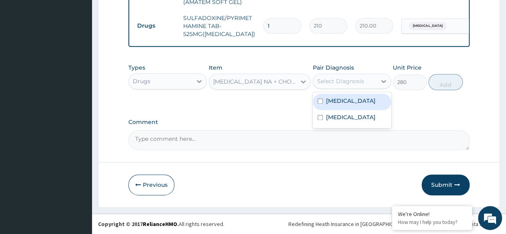
click at [367, 80] on div "Select Diagnosis" at bounding box center [344, 81] width 63 height 13
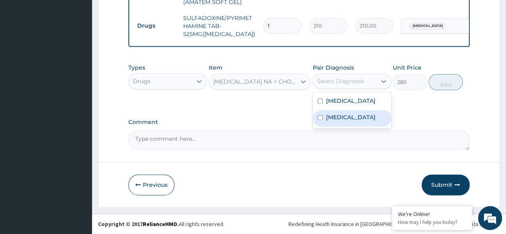
click at [318, 117] on input "checkbox" at bounding box center [320, 117] width 5 height 5
checkbox input "true"
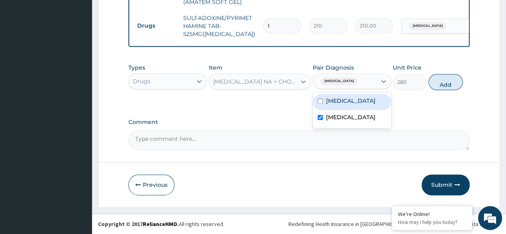
click at [320, 103] on input "checkbox" at bounding box center [320, 100] width 5 height 5
checkbox input "true"
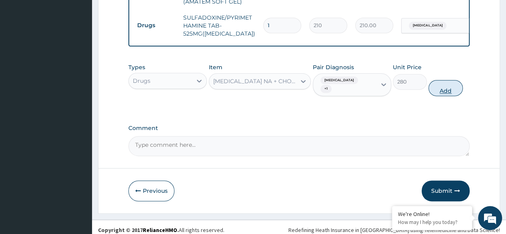
click at [447, 80] on button "Add" at bounding box center [445, 88] width 34 height 16
type input "0"
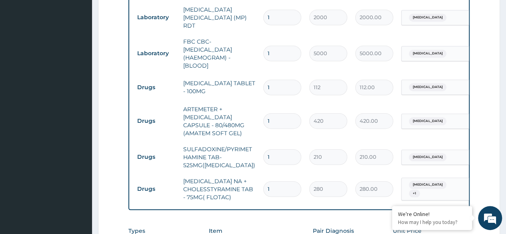
scroll to position [351, 0]
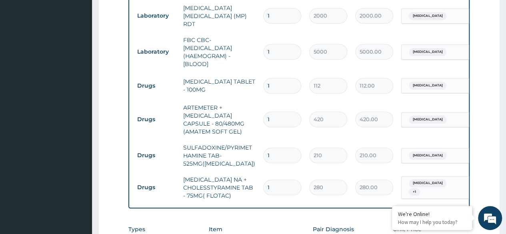
click at [275, 81] on input "1" at bounding box center [282, 86] width 38 height 16
type input "10"
type input "1120.00"
type input "10"
click at [273, 112] on input "1" at bounding box center [282, 120] width 38 height 16
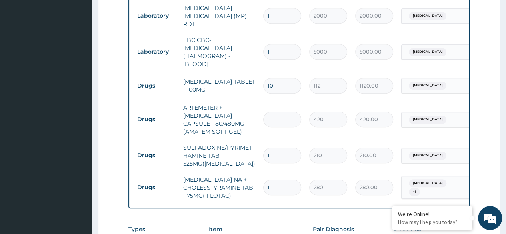
type input "0.00"
type input "6"
type input "2520.00"
type input "6"
click at [279, 153] on input "1" at bounding box center [282, 156] width 38 height 16
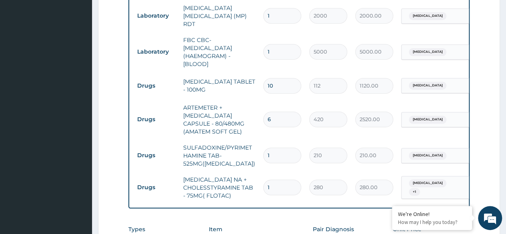
type input "0.00"
type input "3"
type input "630.00"
type input "2"
type input "420.00"
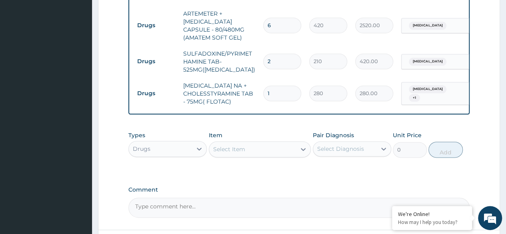
scroll to position [513, 0]
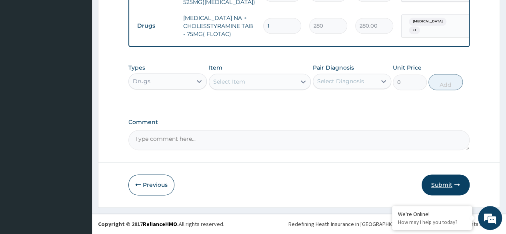
type input "2"
click at [443, 185] on button "Submit" at bounding box center [446, 184] width 48 height 21
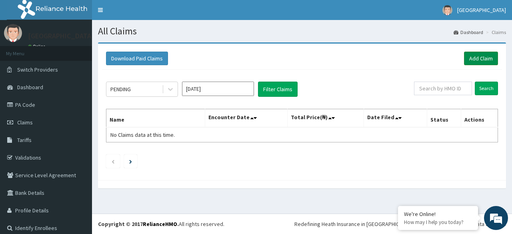
click at [481, 54] on link "Add Claim" at bounding box center [481, 59] width 34 height 14
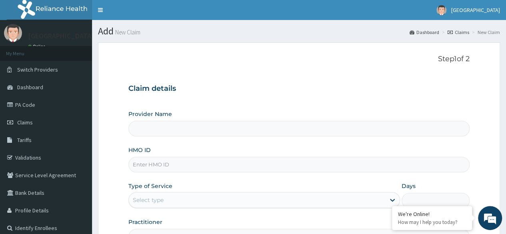
click at [247, 161] on input "HMO ID" at bounding box center [298, 165] width 341 height 16
type input "[GEOGRAPHIC_DATA]"
type input "KH/TTC/9384"
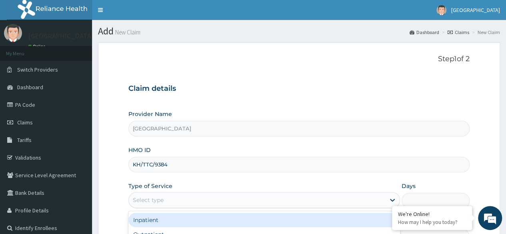
click at [180, 200] on div "Select type" at bounding box center [257, 200] width 256 height 13
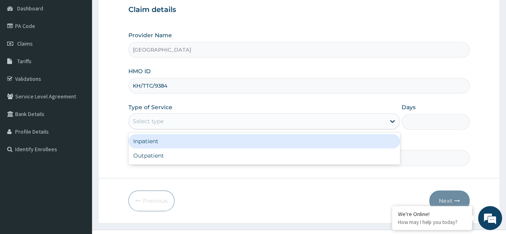
scroll to position [79, 0]
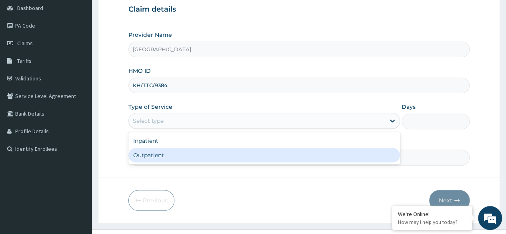
click at [148, 155] on div "Outpatient" at bounding box center [264, 155] width 272 height 14
type input "1"
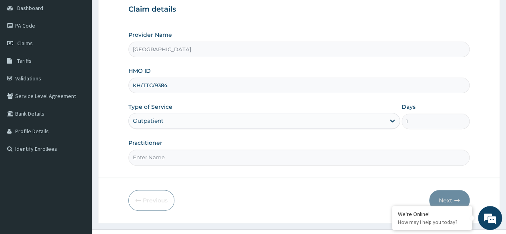
scroll to position [93, 0]
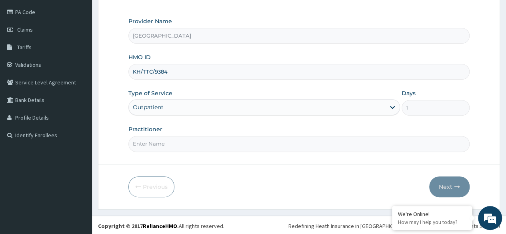
click at [184, 140] on input "Practitioner" at bounding box center [298, 144] width 341 height 16
type input "[PERSON_NAME]"
click at [443, 188] on button "Next" at bounding box center [449, 186] width 40 height 21
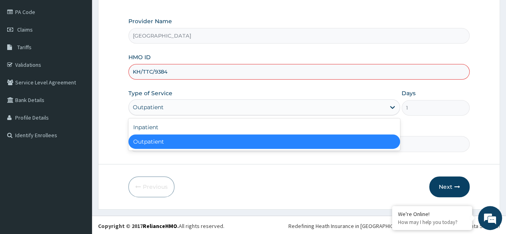
click at [218, 105] on div "Outpatient" at bounding box center [257, 107] width 256 height 13
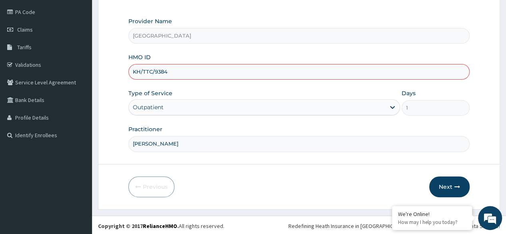
click at [180, 69] on input "KH/TTC/9384" at bounding box center [298, 72] width 341 height 16
click at [28, 67] on link "Validations" at bounding box center [46, 65] width 92 height 18
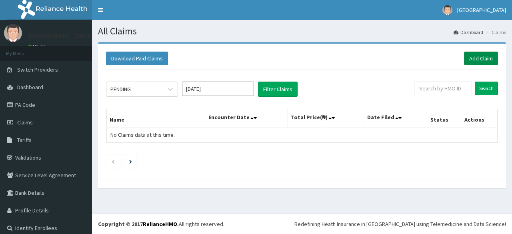
click at [474, 58] on link "Add Claim" at bounding box center [481, 59] width 34 height 14
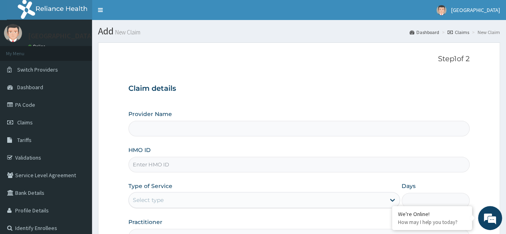
click at [316, 160] on input "HMO ID" at bounding box center [298, 165] width 341 height 16
type input "[GEOGRAPHIC_DATA]"
type input "CHL/11077/A"
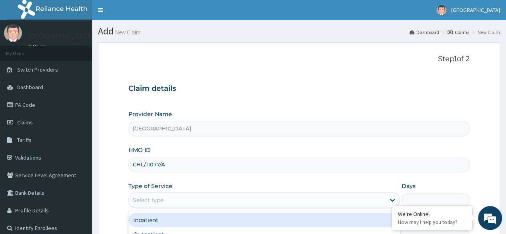
click at [196, 204] on div "Select type" at bounding box center [257, 200] width 256 height 13
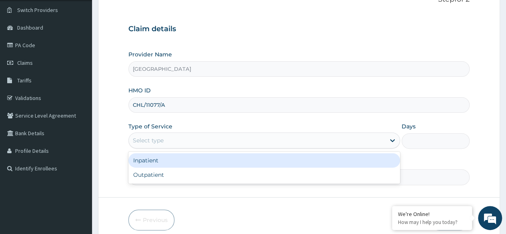
scroll to position [60, 0]
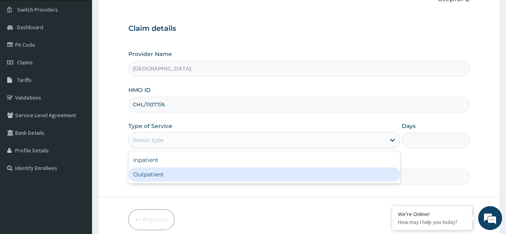
click at [184, 172] on div "Outpatient" at bounding box center [264, 174] width 272 height 14
type input "1"
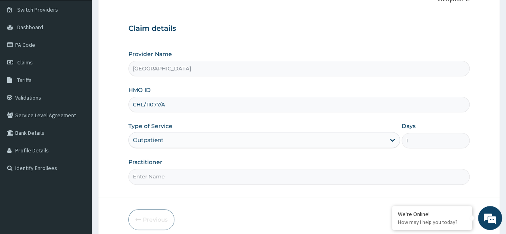
scroll to position [93, 0]
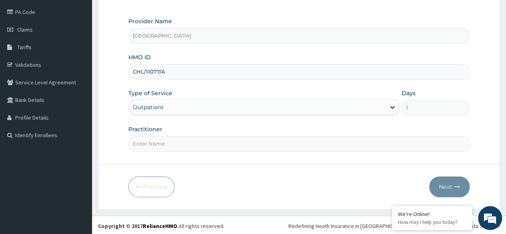
click at [231, 139] on input "Practitioner" at bounding box center [298, 144] width 341 height 16
type input "[PERSON_NAME]"
click at [446, 180] on button "Next" at bounding box center [449, 186] width 40 height 21
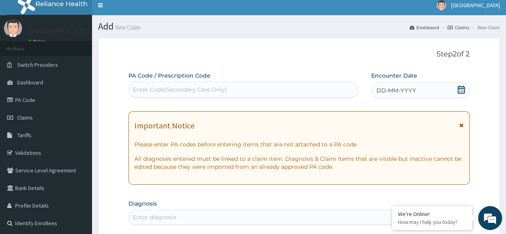
scroll to position [0, 0]
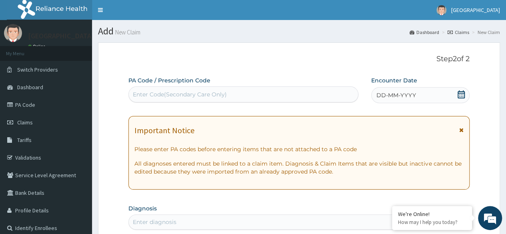
click at [394, 96] on span "DD-MM-YYYY" at bounding box center [396, 95] width 40 height 8
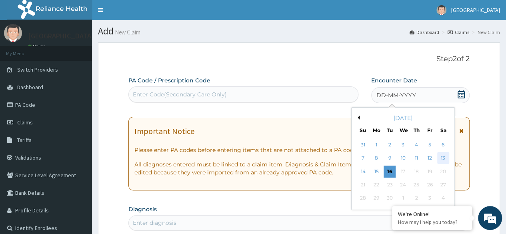
click at [444, 155] on div "13" at bounding box center [443, 158] width 12 height 12
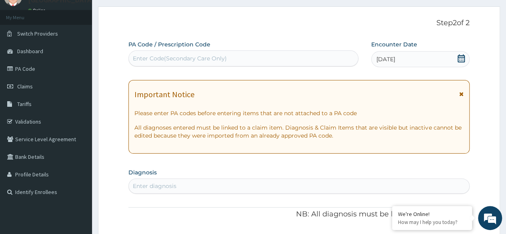
scroll to position [36, 0]
click at [280, 185] on div "Enter diagnosis" at bounding box center [299, 185] width 340 height 13
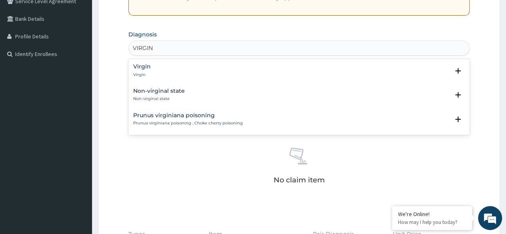
scroll to position [0, 0]
type input "V"
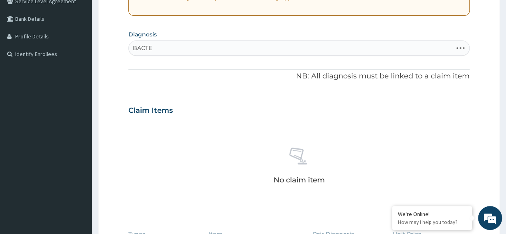
type input "BACTER"
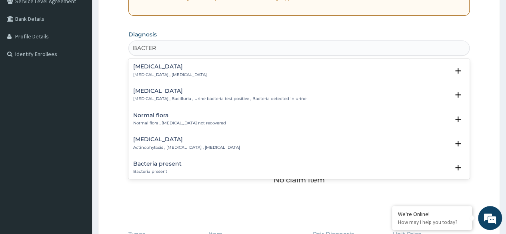
click at [164, 69] on h4 "[MEDICAL_DATA]" at bounding box center [170, 67] width 74 height 6
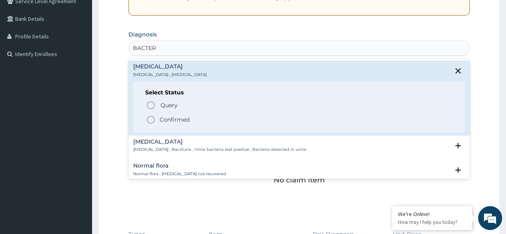
click at [154, 118] on circle "status option filled" at bounding box center [150, 119] width 7 height 7
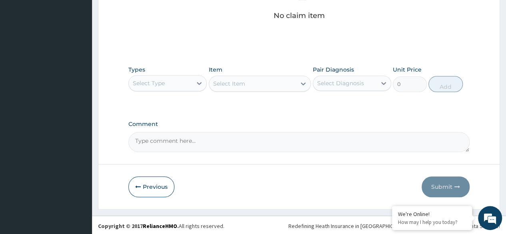
scroll to position [341, 0]
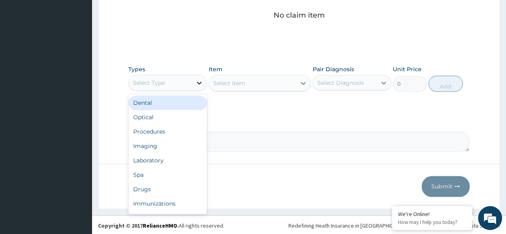
click at [198, 82] on icon at bounding box center [199, 83] width 5 height 3
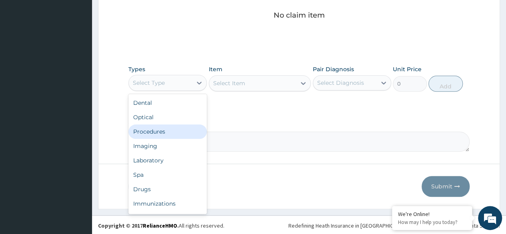
click at [165, 130] on div "Procedures" at bounding box center [167, 131] width 78 height 14
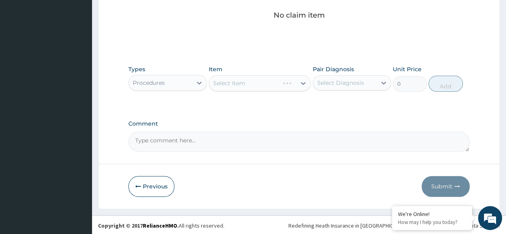
click at [283, 79] on div "Select Item" at bounding box center [260, 83] width 102 height 16
click at [302, 83] on icon at bounding box center [303, 83] width 5 height 3
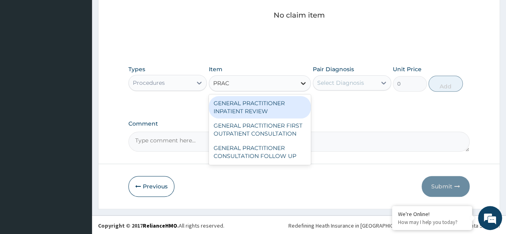
type input "PRACT"
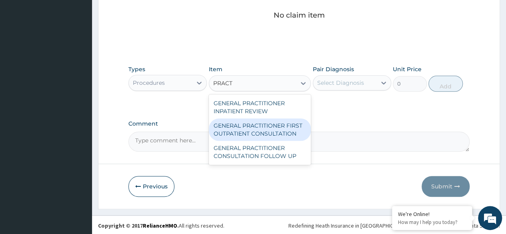
click at [289, 124] on div "GENERAL PRACTITIONER FIRST OUTPATIENT CONSULTATION" at bounding box center [260, 129] width 102 height 22
type input "3750"
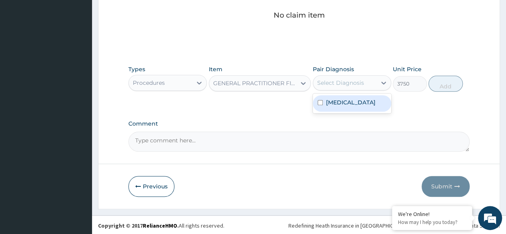
click at [340, 86] on div "Select Diagnosis" at bounding box center [344, 82] width 63 height 13
click at [334, 99] on label "Bacteremia" at bounding box center [351, 102] width 50 height 8
checkbox input "true"
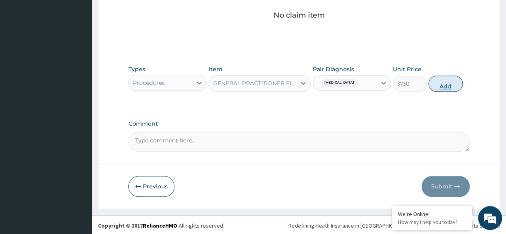
click at [441, 80] on button "Add" at bounding box center [445, 84] width 34 height 16
type input "0"
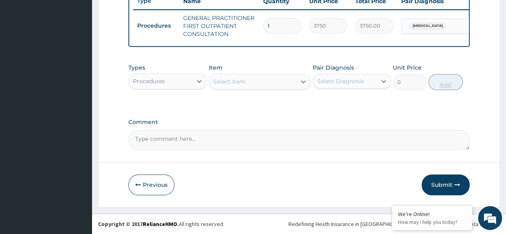
scroll to position [314, 0]
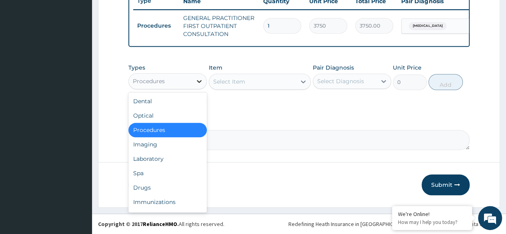
click at [193, 78] on div at bounding box center [199, 81] width 14 height 14
click at [156, 184] on div "Drugs" at bounding box center [167, 187] width 78 height 14
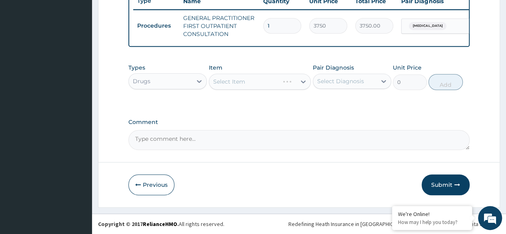
click at [259, 81] on div "Select Item" at bounding box center [260, 82] width 102 height 16
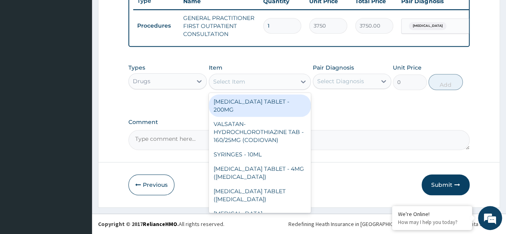
click at [261, 84] on div "Select Item" at bounding box center [252, 81] width 87 height 13
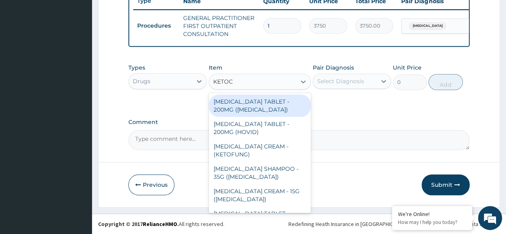
type input "KETOCO"
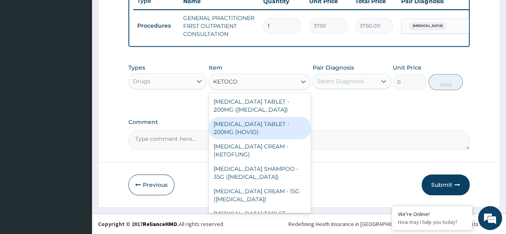
click at [238, 130] on div "KETOCONAZOLE TABLET - 200MG (HOVID)" at bounding box center [260, 128] width 102 height 22
type input "92.39999999999999"
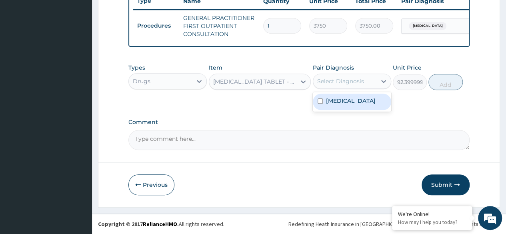
click at [338, 82] on div "Select Diagnosis" at bounding box center [340, 81] width 47 height 8
click at [333, 110] on div "Bacteremia" at bounding box center [352, 102] width 78 height 16
checkbox input "true"
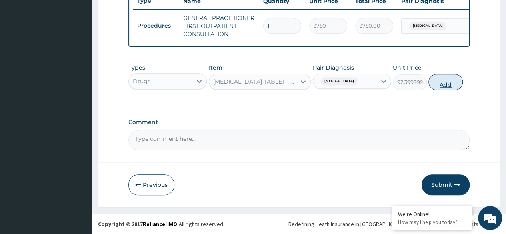
click at [444, 78] on button "Add" at bounding box center [445, 82] width 34 height 16
type input "0"
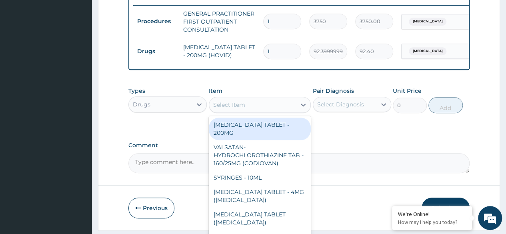
click at [236, 105] on div "Select Item" at bounding box center [252, 104] width 87 height 13
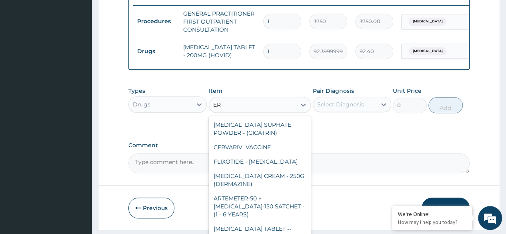
type input "E"
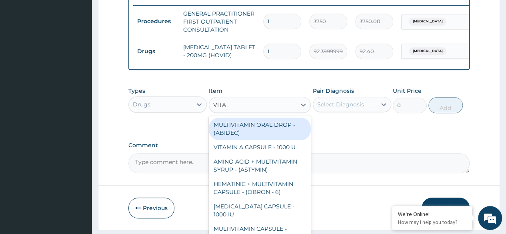
type input "VITAM"
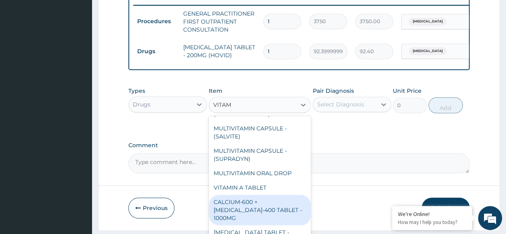
scroll to position [334, 0]
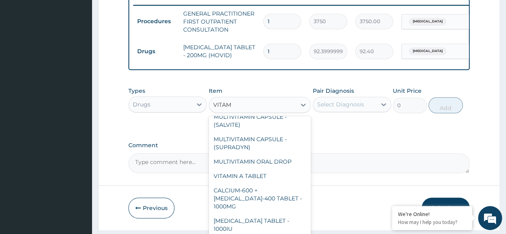
type input "16.799999999999997"
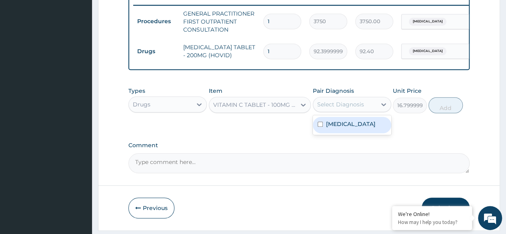
click at [338, 104] on div "Select Diagnosis" at bounding box center [344, 104] width 63 height 13
click at [333, 128] on label "Bacteremia" at bounding box center [351, 124] width 50 height 8
checkbox input "true"
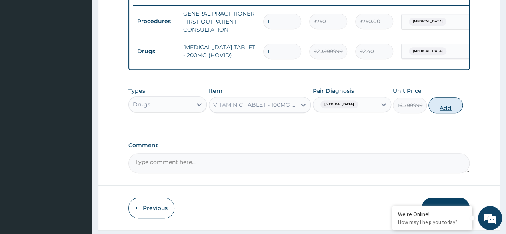
click at [441, 111] on button "Add" at bounding box center [445, 105] width 34 height 16
type input "0"
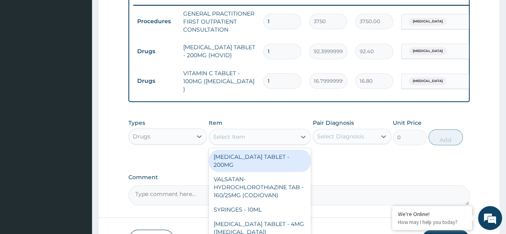
click at [274, 139] on div "Select Item" at bounding box center [252, 136] width 87 height 13
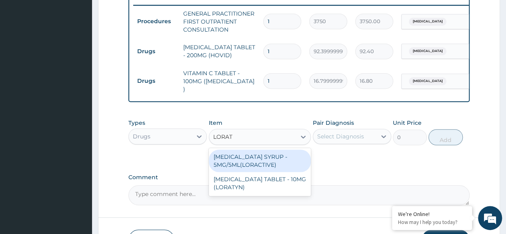
type input "LORATA"
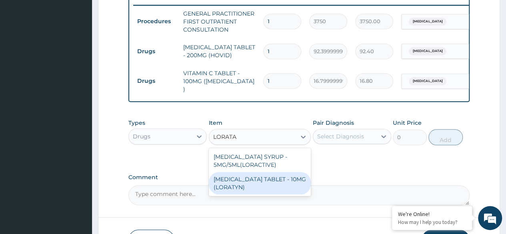
click at [280, 182] on div "LORATADINE TABLET - 10MG (LORATYN)" at bounding box center [260, 183] width 102 height 22
type input "98"
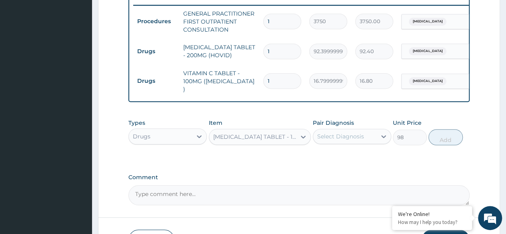
click at [332, 138] on div "Select Diagnosis" at bounding box center [340, 136] width 47 height 8
click at [321, 157] on input "checkbox" at bounding box center [320, 156] width 5 height 5
checkbox input "true"
click at [439, 135] on button "Add" at bounding box center [445, 137] width 34 height 16
type input "0"
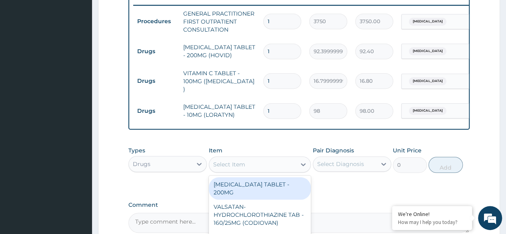
click at [254, 168] on div "Select Item" at bounding box center [252, 164] width 87 height 13
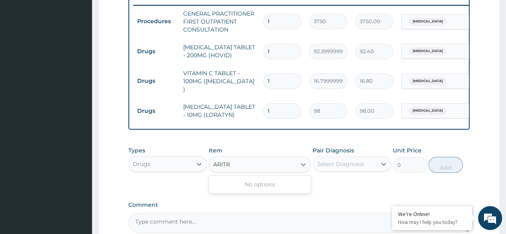
type input "ARIT"
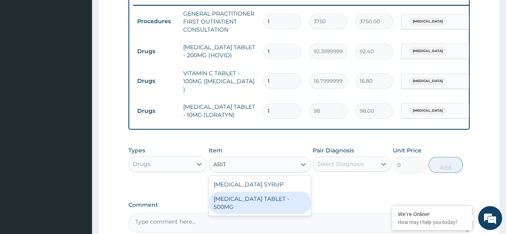
click at [266, 199] on div "CLARITHROMYCIN TABLET - 500MG" at bounding box center [260, 203] width 102 height 22
type input "392"
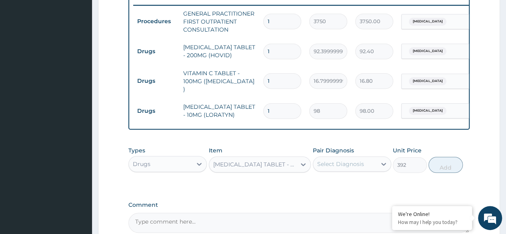
click at [343, 162] on div "Select Diagnosis" at bounding box center [340, 164] width 47 height 8
click at [336, 185] on label "Bacteremia" at bounding box center [351, 184] width 50 height 8
checkbox input "true"
click at [448, 166] on button "Add" at bounding box center [445, 165] width 34 height 16
type input "0"
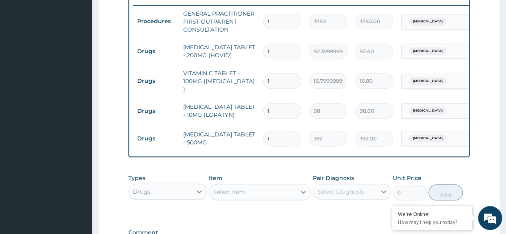
click at [288, 131] on input "1" at bounding box center [282, 139] width 38 height 16
type input "10"
type input "3920.00"
type input "10"
click at [276, 103] on input "1" at bounding box center [282, 111] width 38 height 16
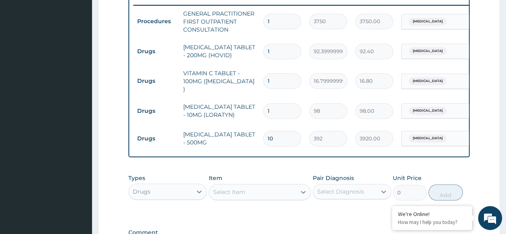
type input "10"
type input "980.00"
type input "10"
click at [272, 78] on input "1" at bounding box center [282, 81] width 38 height 16
type input "0.00"
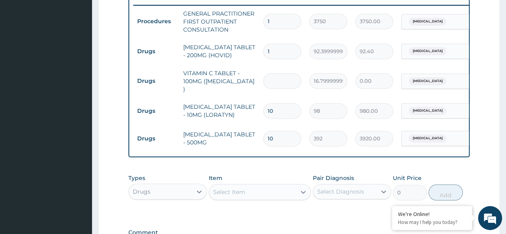
type input "2"
type input "33.60"
type input "20"
type input "336.00"
type input "20"
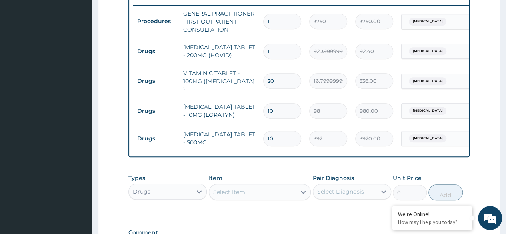
click at [278, 49] on input "1" at bounding box center [282, 52] width 38 height 16
type input "10"
type input "924.00"
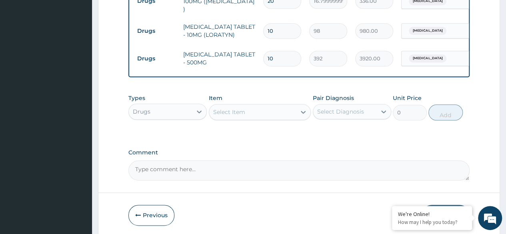
scroll to position [425, 0]
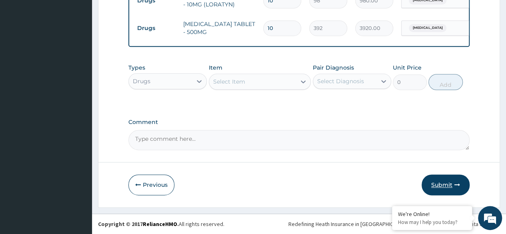
type input "10"
click at [450, 182] on button "Submit" at bounding box center [446, 184] width 48 height 21
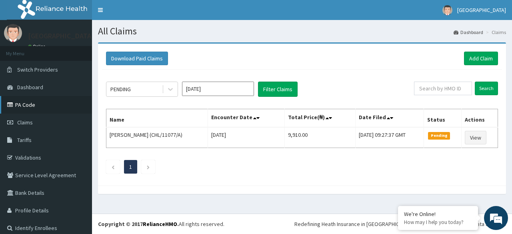
click at [26, 103] on link "PA Code" at bounding box center [46, 105] width 92 height 18
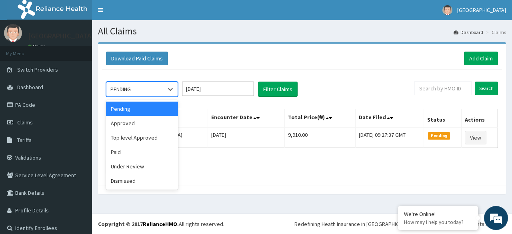
click at [140, 88] on div "PENDING" at bounding box center [134, 89] width 56 height 13
click at [145, 119] on div "Approved" at bounding box center [142, 123] width 72 height 14
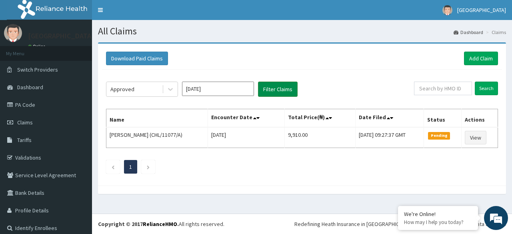
click at [270, 90] on button "Filter Claims" at bounding box center [278, 89] width 40 height 15
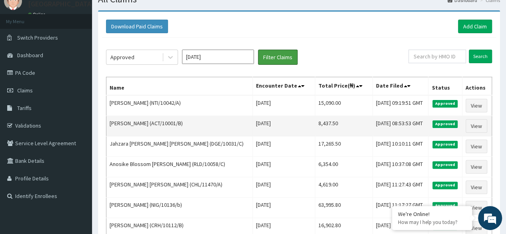
scroll to position [30, 0]
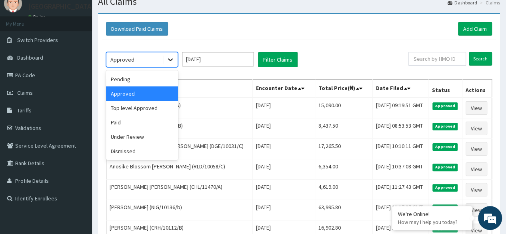
click at [166, 56] on div at bounding box center [170, 59] width 14 height 14
click at [131, 80] on div "Pending" at bounding box center [142, 79] width 72 height 14
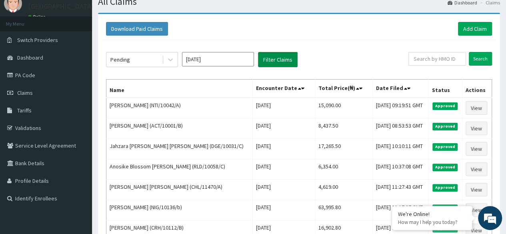
click at [268, 58] on button "Filter Claims" at bounding box center [278, 59] width 40 height 15
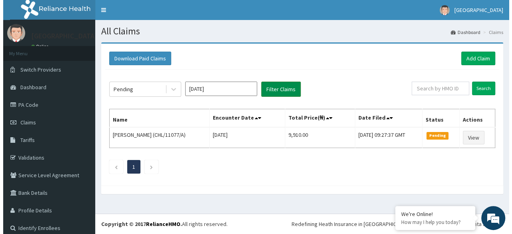
scroll to position [0, 0]
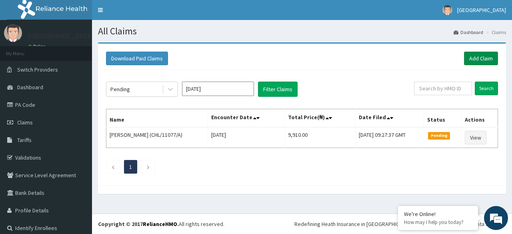
click at [470, 61] on link "Add Claim" at bounding box center [481, 59] width 34 height 14
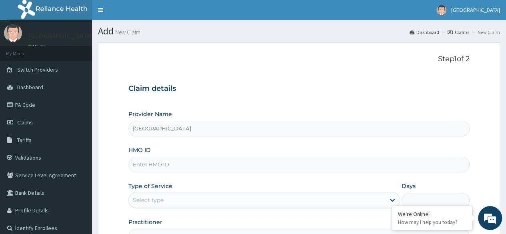
type input "[GEOGRAPHIC_DATA]"
click at [234, 164] on input "HMO ID" at bounding box center [298, 165] width 341 height 16
type input "S"
type input "bht/10066/a"
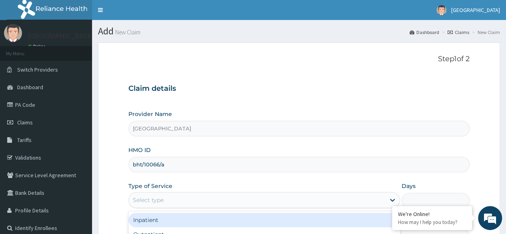
click at [169, 202] on div "Select type" at bounding box center [257, 200] width 256 height 13
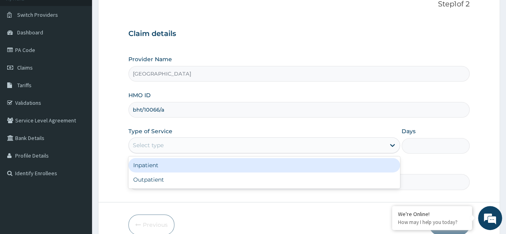
scroll to position [56, 0]
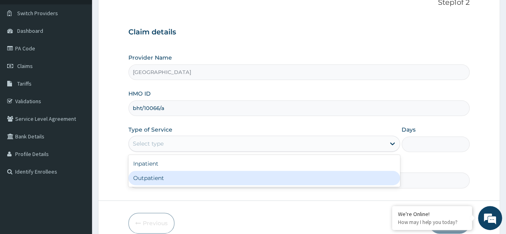
click at [162, 178] on div "Outpatient" at bounding box center [264, 178] width 272 height 14
type input "1"
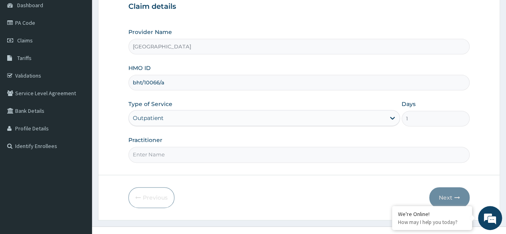
scroll to position [82, 0]
click at [174, 150] on input "Practitioner" at bounding box center [298, 154] width 341 height 16
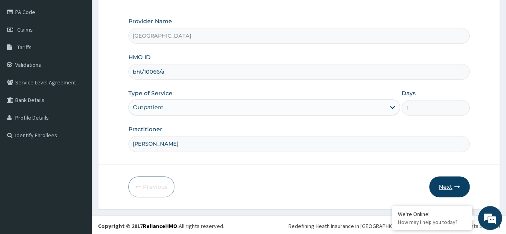
type input "DR LAWRENCE"
click at [445, 183] on button "Next" at bounding box center [449, 186] width 40 height 21
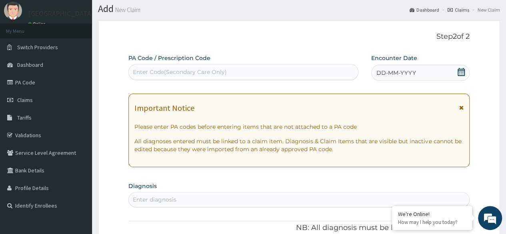
scroll to position [16, 0]
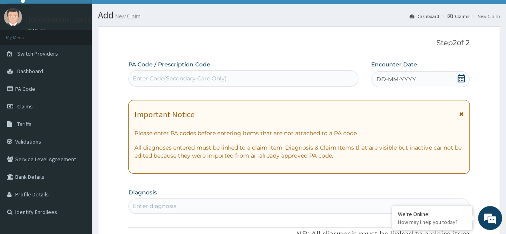
click at [385, 81] on span "DD-MM-YYYY" at bounding box center [396, 79] width 40 height 8
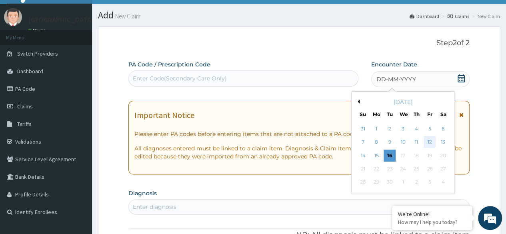
click at [431, 140] on div "12" at bounding box center [430, 142] width 12 height 12
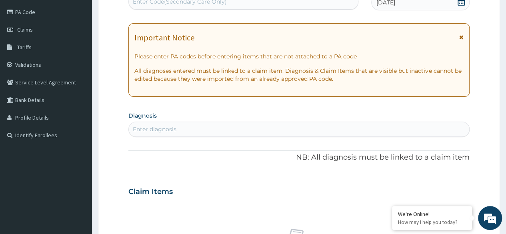
scroll to position [96, 0]
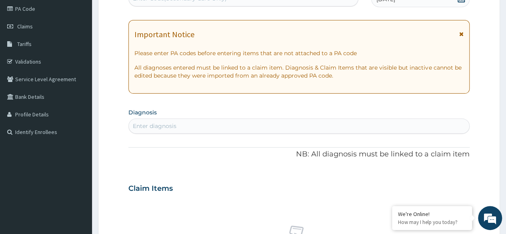
click at [234, 128] on div "Enter diagnosis" at bounding box center [299, 126] width 340 height 13
type input "SEPS"
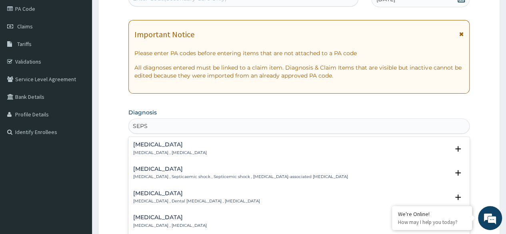
click at [158, 152] on p "Systemic infection , Sepsis" at bounding box center [170, 153] width 74 height 6
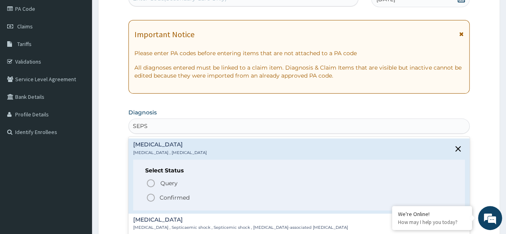
click at [156, 198] on span "Confirmed" at bounding box center [299, 198] width 307 height 10
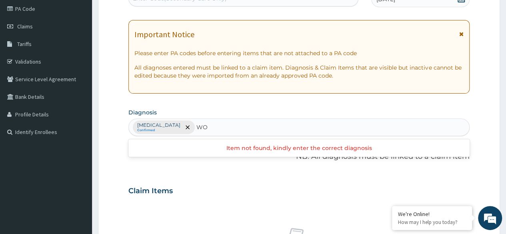
type input "W"
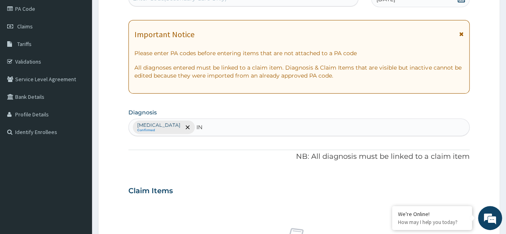
type input "INJ"
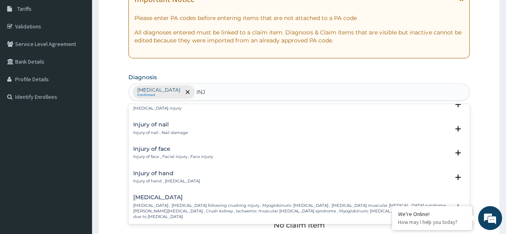
scroll to position [935, 0]
click at [159, 129] on p "Injury of nail , Nail damage" at bounding box center [160, 132] width 55 height 6
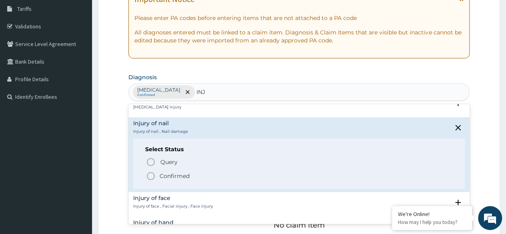
click at [151, 172] on circle "status option filled" at bounding box center [150, 175] width 7 height 7
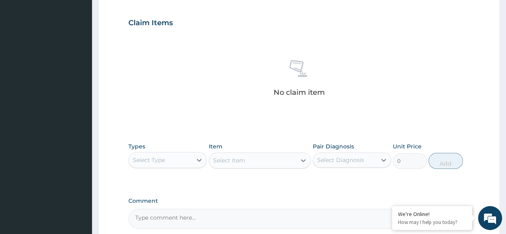
scroll to position [264, 0]
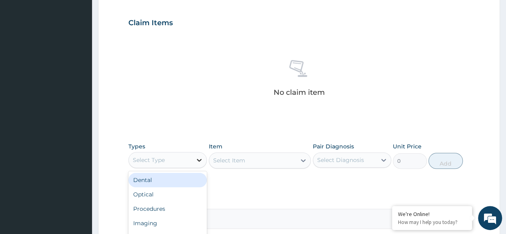
click at [198, 158] on icon at bounding box center [199, 160] width 8 height 8
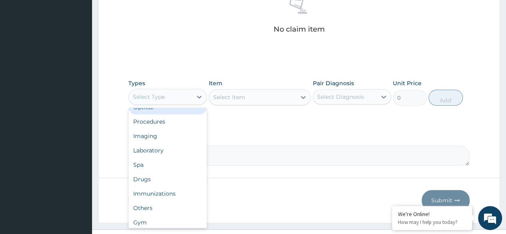
scroll to position [27, 0]
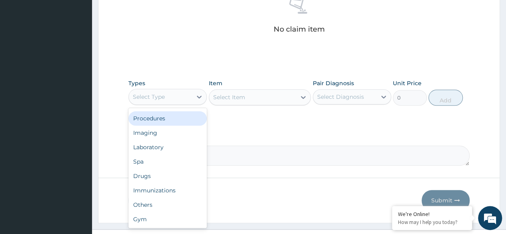
click at [181, 119] on div "Procedures" at bounding box center [167, 118] width 78 height 14
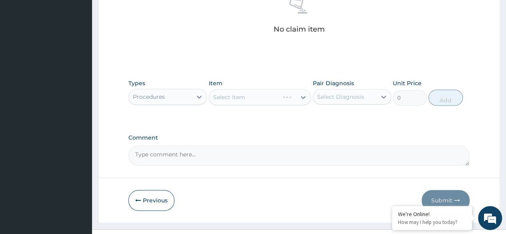
click at [298, 94] on div "Select Item" at bounding box center [260, 97] width 102 height 16
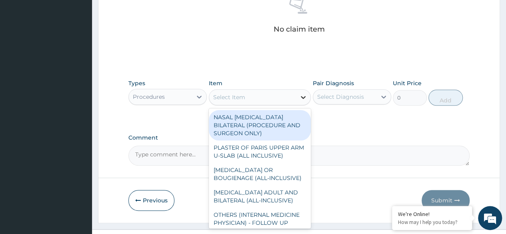
click at [301, 96] on icon at bounding box center [303, 97] width 8 height 8
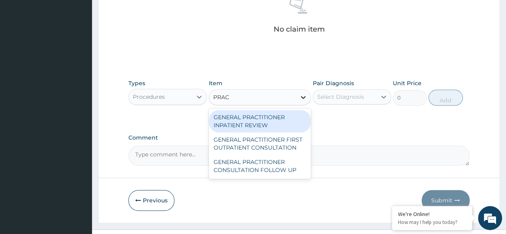
type input "PRACT"
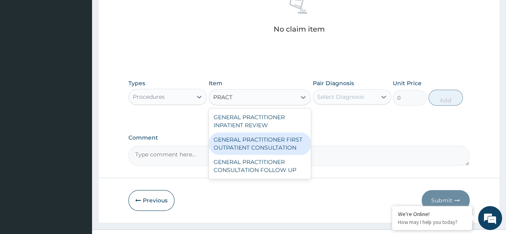
click at [277, 142] on div "GENERAL PRACTITIONER FIRST OUTPATIENT CONSULTATION" at bounding box center [260, 143] width 102 height 22
type input "3750"
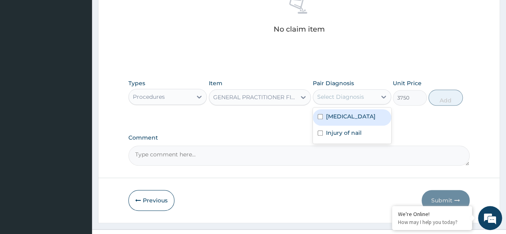
click at [335, 94] on div "Select Diagnosis" at bounding box center [340, 97] width 47 height 8
click at [318, 112] on div "Sepsis" at bounding box center [352, 117] width 78 height 16
checkbox input "true"
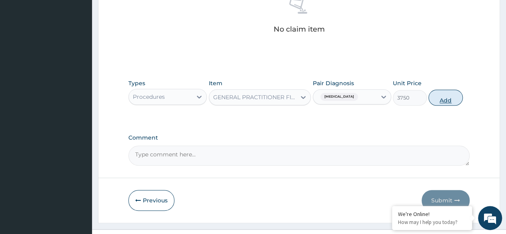
click at [439, 94] on button "Add" at bounding box center [445, 98] width 34 height 16
type input "0"
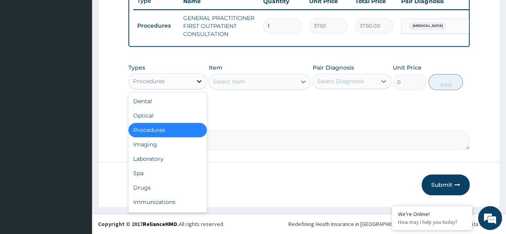
click at [198, 85] on icon at bounding box center [199, 81] width 8 height 8
click at [149, 184] on div "Drugs" at bounding box center [167, 187] width 78 height 14
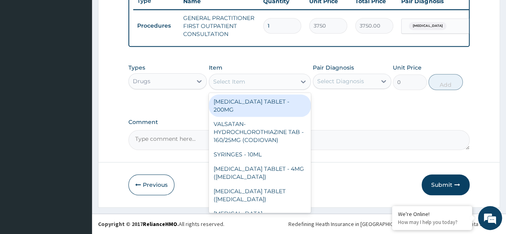
click at [245, 83] on div "Select Item" at bounding box center [252, 81] width 87 height 13
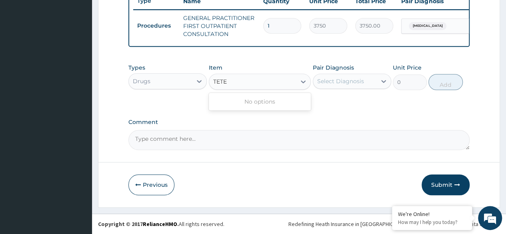
type input "TET"
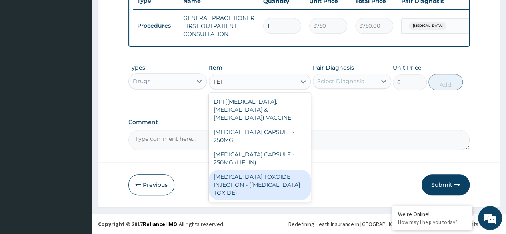
click at [248, 177] on div "TETANUS TOXOIDE INJECTION - (TETANUS TOXIDE)" at bounding box center [260, 185] width 102 height 30
type input "840"
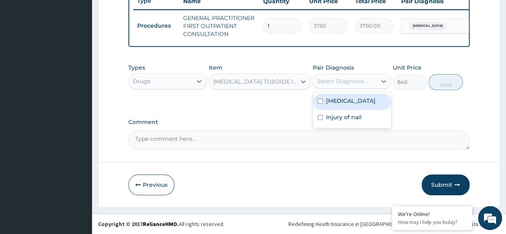
click at [337, 82] on div "Select Diagnosis" at bounding box center [340, 81] width 47 height 8
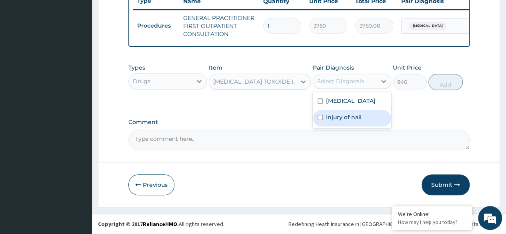
click at [318, 117] on input "checkbox" at bounding box center [320, 117] width 5 height 5
checkbox input "true"
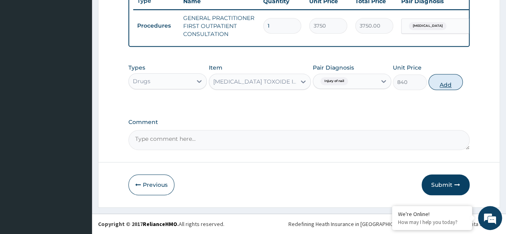
click at [446, 85] on button "Add" at bounding box center [445, 82] width 34 height 16
type input "0"
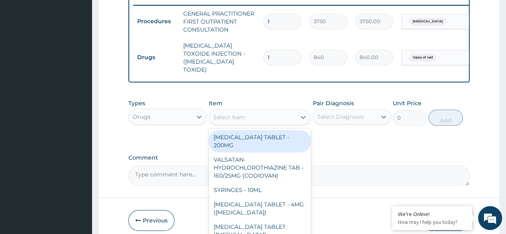
click at [247, 116] on div "Select Item" at bounding box center [252, 117] width 87 height 13
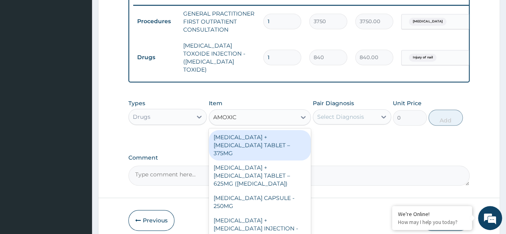
type input "AMOXICI"
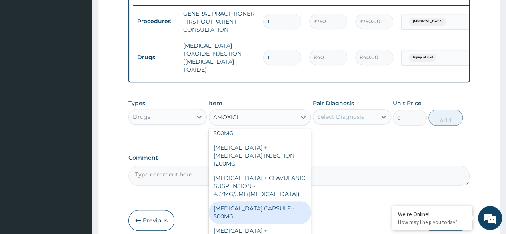
scroll to position [190, 0]
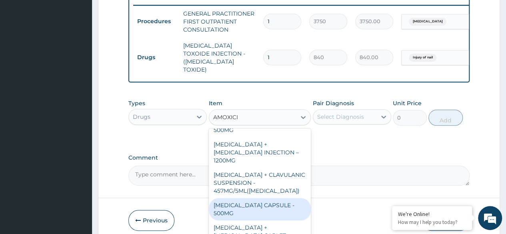
click at [243, 198] on div "AMOXICILLIN CAPSULE - 500MG" at bounding box center [260, 209] width 102 height 22
type input "112"
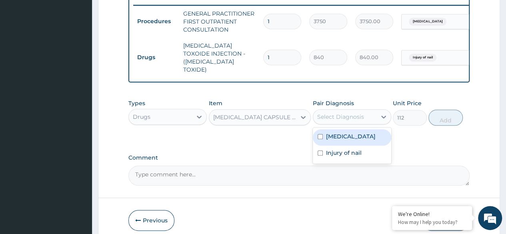
click at [338, 116] on div "Select Diagnosis" at bounding box center [340, 117] width 47 height 8
click at [325, 131] on div "Sepsis" at bounding box center [352, 137] width 78 height 16
checkbox input "true"
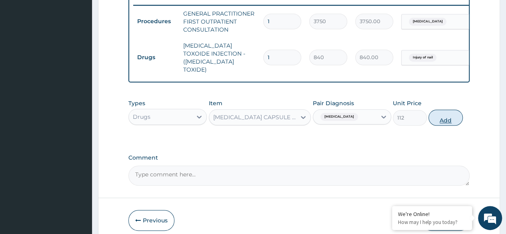
click at [439, 113] on button "Add" at bounding box center [445, 118] width 34 height 16
type input "0"
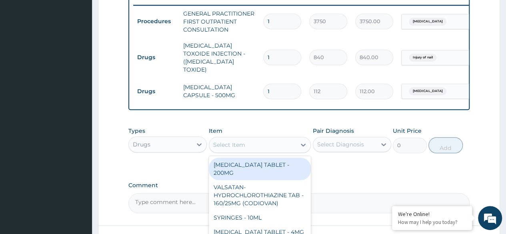
click at [236, 141] on div "Select Item" at bounding box center [229, 145] width 32 height 8
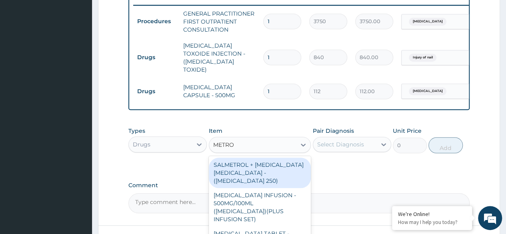
type input "METRON"
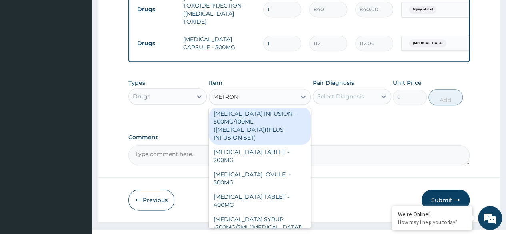
scroll to position [374, 0]
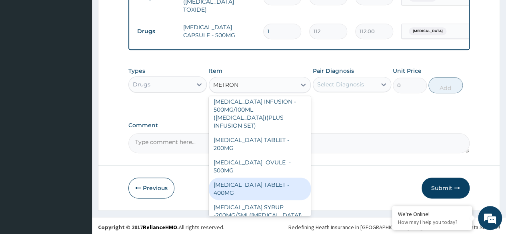
click at [255, 178] on div "METRONIDAZOLE TABLET - 400MG" at bounding box center [260, 189] width 102 height 22
type input "84"
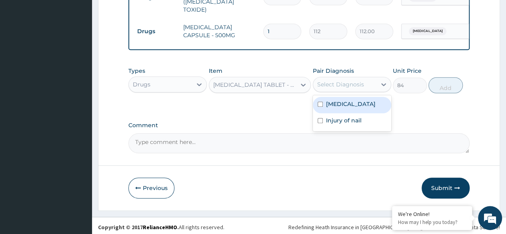
click at [331, 83] on div "Select Diagnosis" at bounding box center [340, 84] width 47 height 8
click at [318, 102] on input "checkbox" at bounding box center [320, 104] width 5 height 5
checkbox input "true"
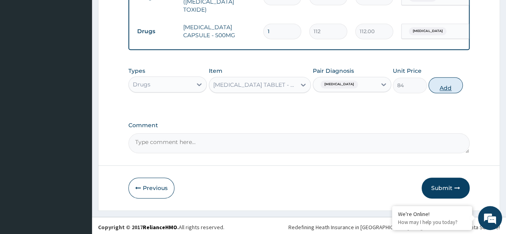
click at [454, 80] on button "Add" at bounding box center [445, 85] width 34 height 16
type input "0"
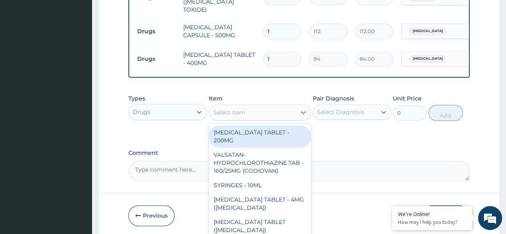
click at [266, 113] on div "Select Item" at bounding box center [252, 112] width 87 height 13
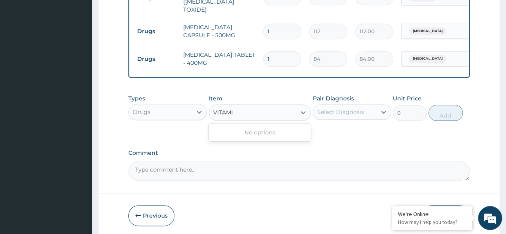
type input "VITAM"
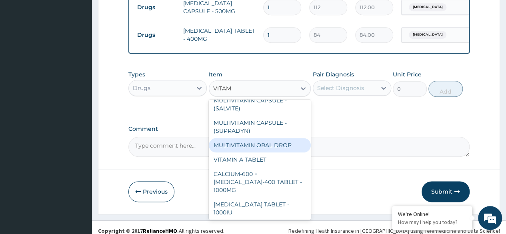
scroll to position [401, 0]
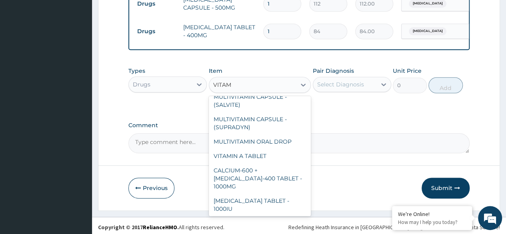
click at [256, 216] on div "VITAMIN C TABLET - 100MG (ASCORBIC ACID )" at bounding box center [260, 227] width 102 height 22
type input "16.799999999999997"
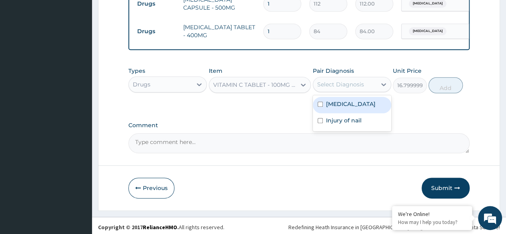
click at [337, 80] on div "Select Diagnosis" at bounding box center [340, 84] width 47 height 8
click at [320, 102] on input "checkbox" at bounding box center [320, 104] width 5 height 5
checkbox input "true"
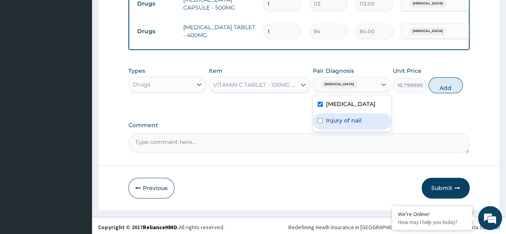
click at [319, 118] on input "checkbox" at bounding box center [320, 120] width 5 height 5
checkbox input "true"
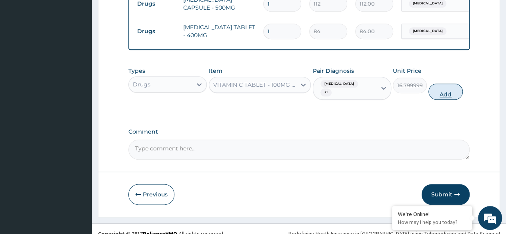
click at [437, 84] on button "Add" at bounding box center [445, 92] width 34 height 16
type input "0"
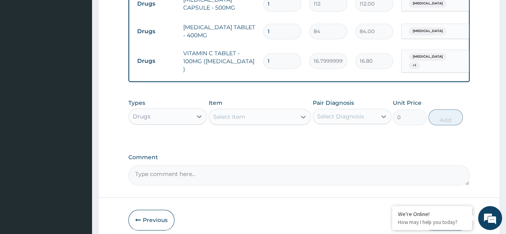
type input "3"
type input "50.40"
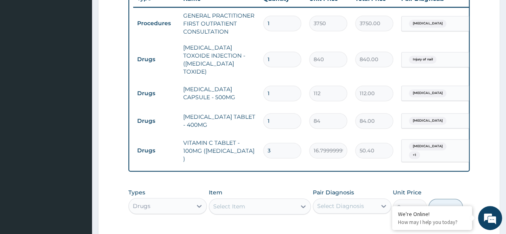
scroll to position [310, 0]
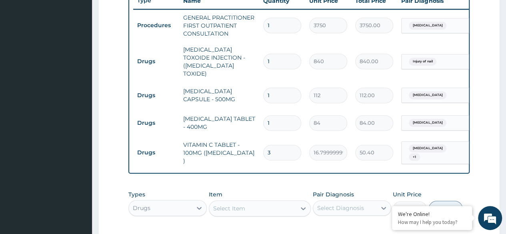
type input "3"
click at [271, 88] on input "1" at bounding box center [282, 96] width 38 height 16
type input "15"
type input "1680.00"
type input "15"
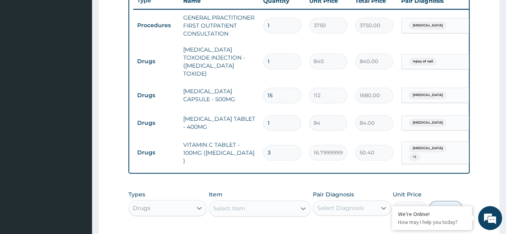
click at [274, 55] on input "1" at bounding box center [282, 62] width 38 height 16
click at [275, 115] on input "1" at bounding box center [282, 123] width 38 height 16
type input "0.00"
type input "2"
type input "168.00"
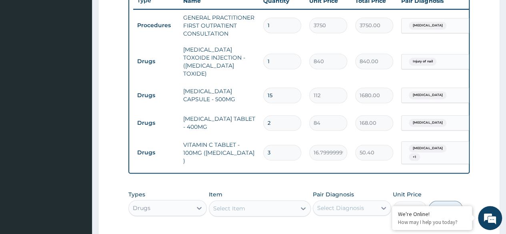
type input "20"
type input "1680.00"
type input "20"
click at [277, 145] on input "3" at bounding box center [282, 153] width 38 height 16
type input "0.00"
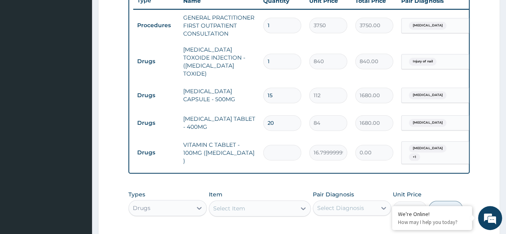
type input "2"
type input "33.60"
type input "20"
type input "336.00"
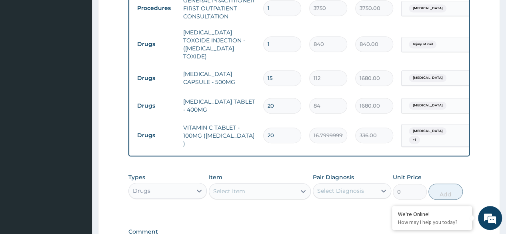
scroll to position [328, 0]
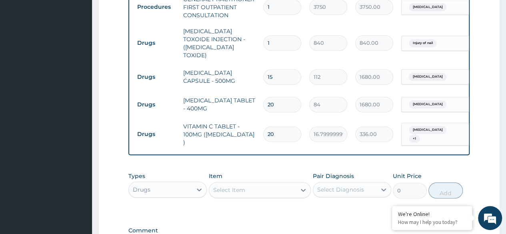
type input "20"
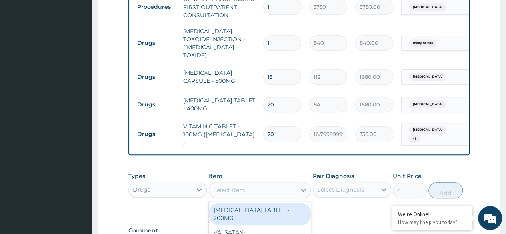
click at [241, 186] on div "Select Item" at bounding box center [229, 190] width 32 height 8
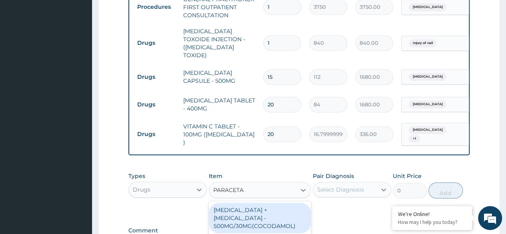
type input "PARACETAM"
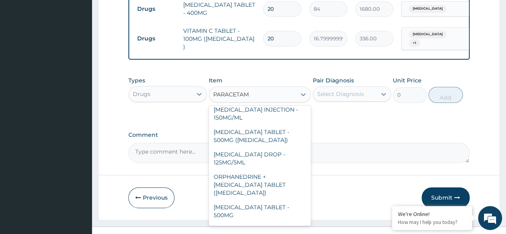
scroll to position [93, 0]
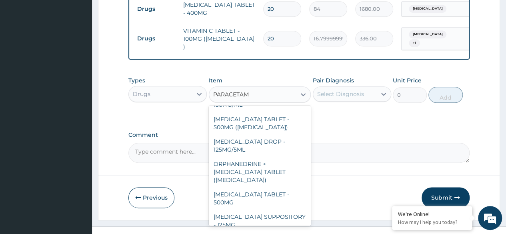
click at [241, 187] on div "PARACETAMOL TABLET - 500MG" at bounding box center [260, 198] width 102 height 22
type input "33.599999999999994"
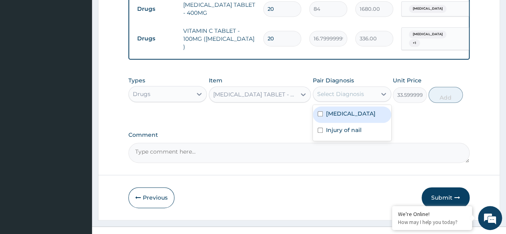
click at [350, 90] on div "Select Diagnosis" at bounding box center [340, 94] width 47 height 8
click at [322, 111] on div "Sepsis" at bounding box center [352, 114] width 78 height 16
checkbox input "true"
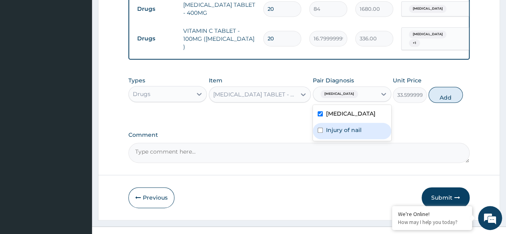
click at [322, 123] on div "Injury of nail" at bounding box center [352, 131] width 78 height 16
checkbox input "true"
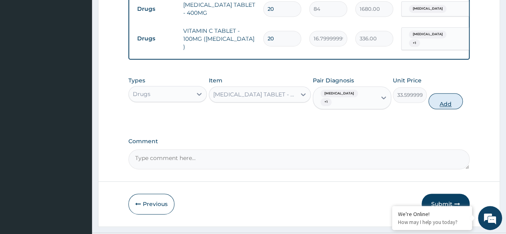
click at [442, 93] on button "Add" at bounding box center [445, 101] width 34 height 16
type input "0"
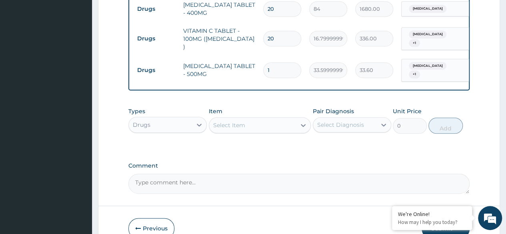
click at [272, 119] on div "Select Item" at bounding box center [252, 125] width 87 height 13
type input "DRESS"
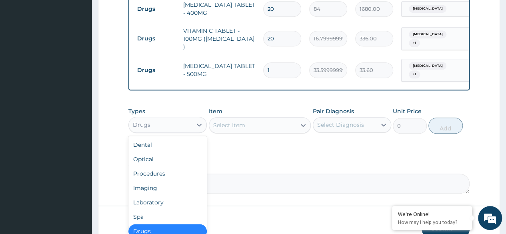
click at [189, 118] on div "Drugs" at bounding box center [160, 124] width 63 height 13
click at [150, 166] on div "Procedures" at bounding box center [167, 173] width 78 height 14
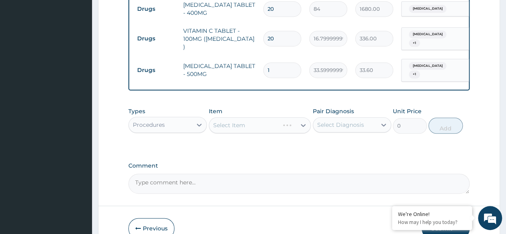
click at [258, 118] on div "Select Item" at bounding box center [260, 125] width 102 height 16
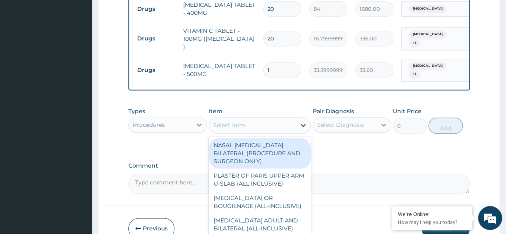
click at [302, 124] on icon at bounding box center [303, 125] width 5 height 3
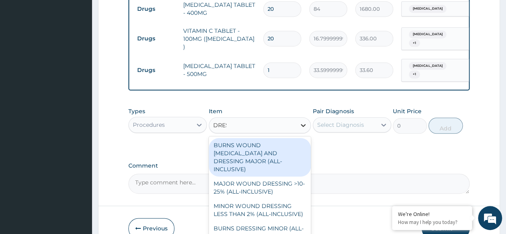
type input "DRESS"
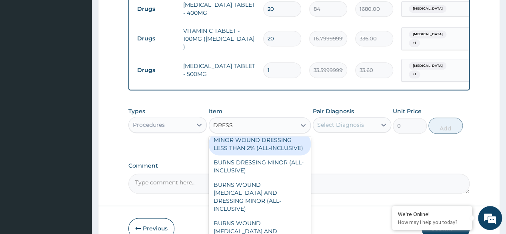
scroll to position [67, 0]
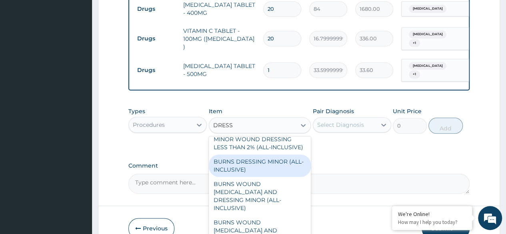
click at [252, 167] on div "BURNS DRESSING MINOR (ALL-INCLUSIVE)" at bounding box center [260, 165] width 102 height 22
type input "2500"
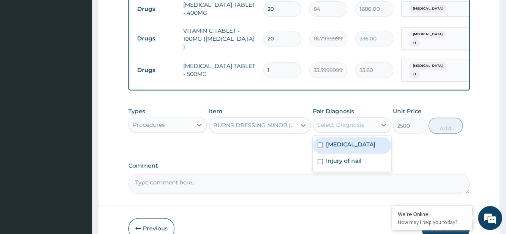
click at [351, 121] on div "Select Diagnosis" at bounding box center [340, 125] width 47 height 8
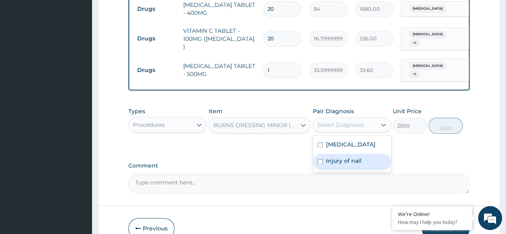
click at [320, 159] on input "checkbox" at bounding box center [320, 161] width 5 height 5
checkbox input "true"
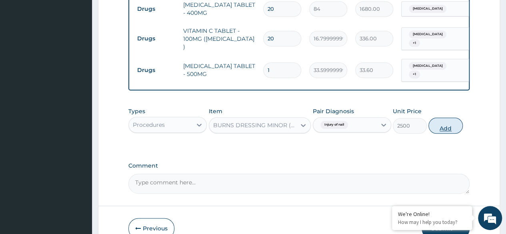
click at [452, 118] on button "Add" at bounding box center [445, 126] width 34 height 16
type input "0"
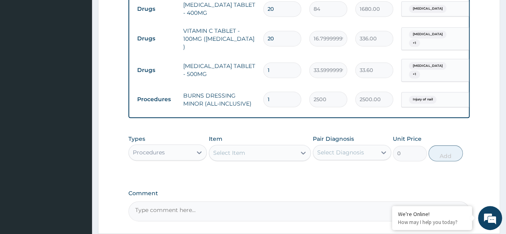
click at [286, 92] on input "1" at bounding box center [282, 100] width 38 height 16
type input "0.00"
type input "3"
type input "7500.00"
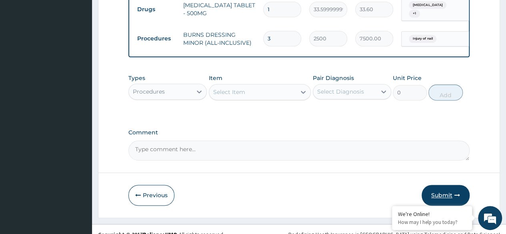
type input "3"
click at [453, 188] on button "Submit" at bounding box center [446, 195] width 48 height 21
